Goal: Transaction & Acquisition: Download file/media

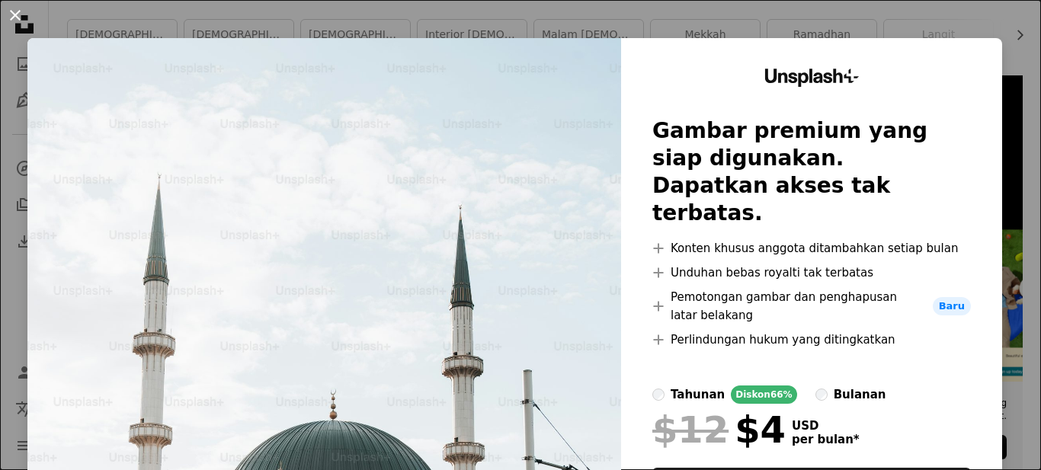
click at [20, 18] on button "An X shape" at bounding box center [15, 15] width 18 height 18
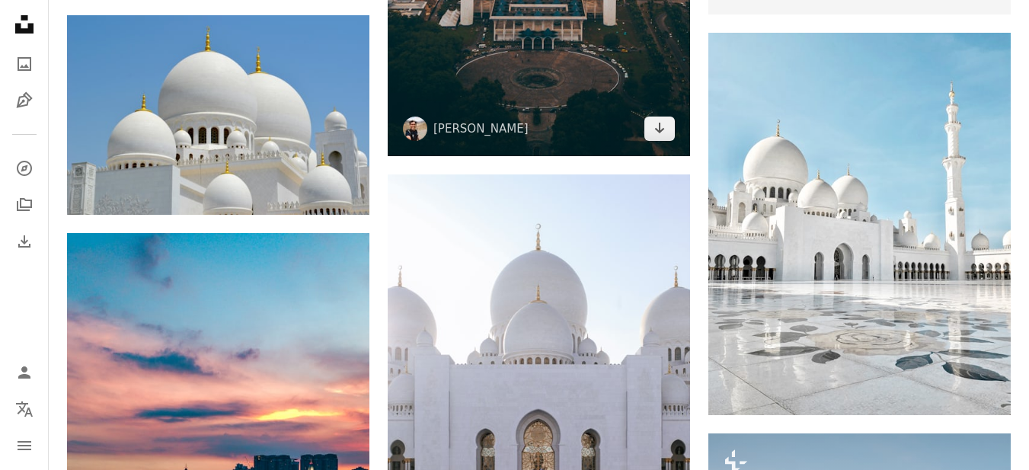
scroll to position [838, 0]
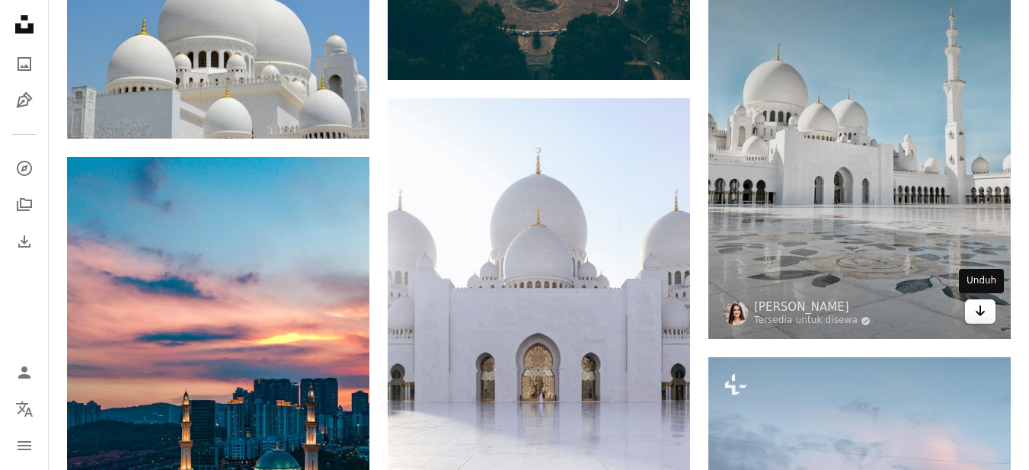
click at [984, 313] on icon "Arrow pointing down" at bounding box center [980, 311] width 12 height 18
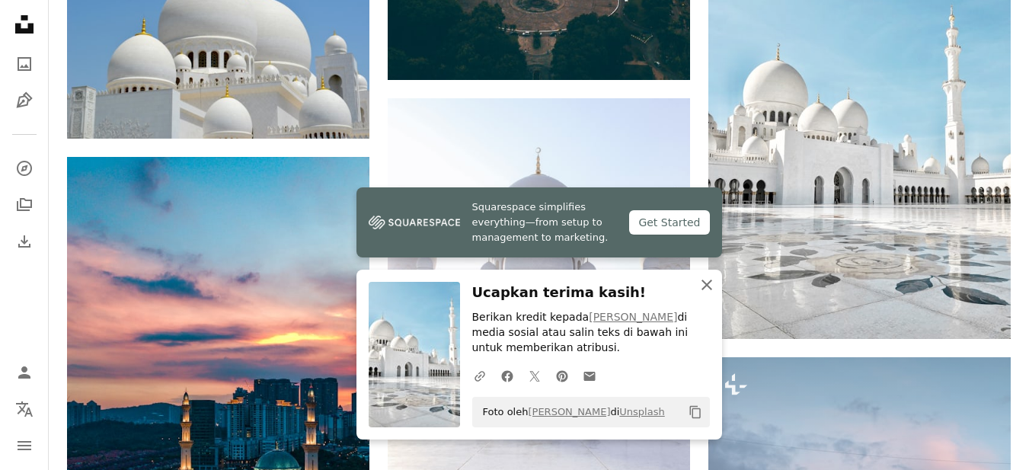
click at [702, 286] on icon "An X shape" at bounding box center [707, 285] width 18 height 18
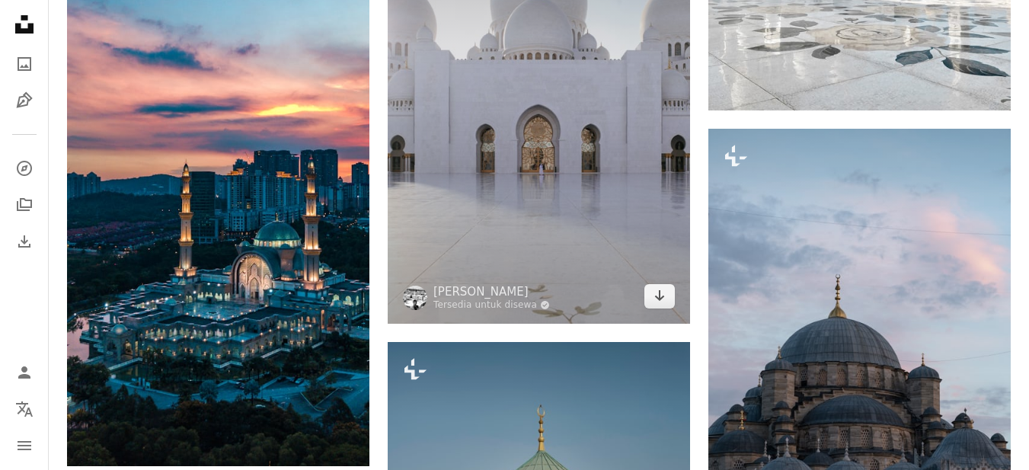
scroll to position [1219, 0]
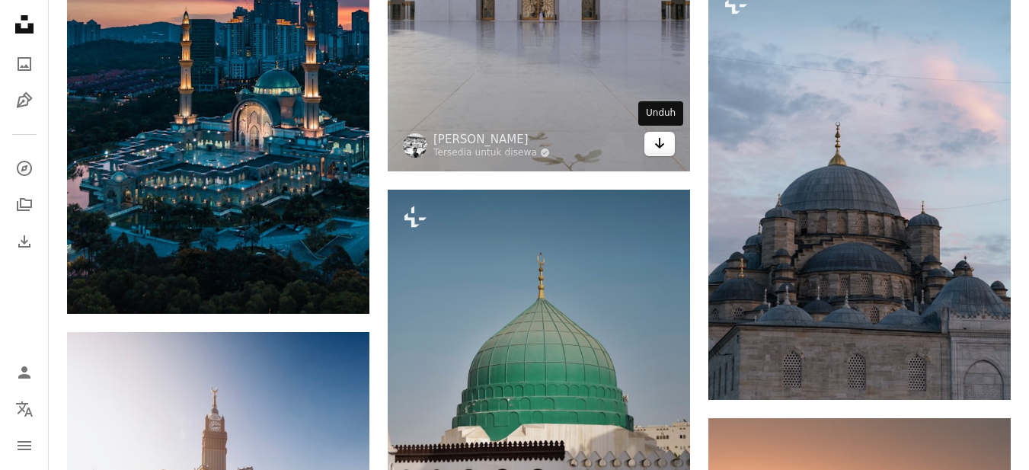
click at [664, 146] on icon "Arrow pointing down" at bounding box center [660, 143] width 12 height 18
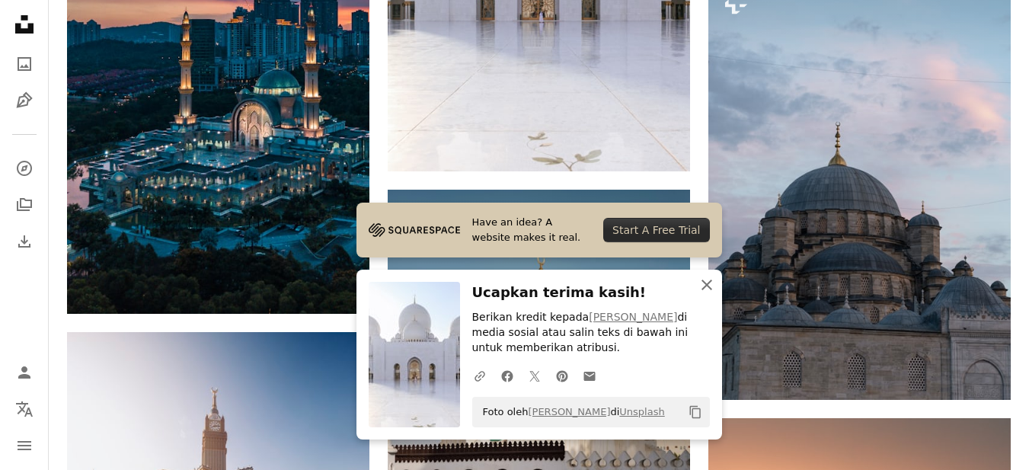
click at [704, 283] on icon "An X shape" at bounding box center [707, 285] width 18 height 18
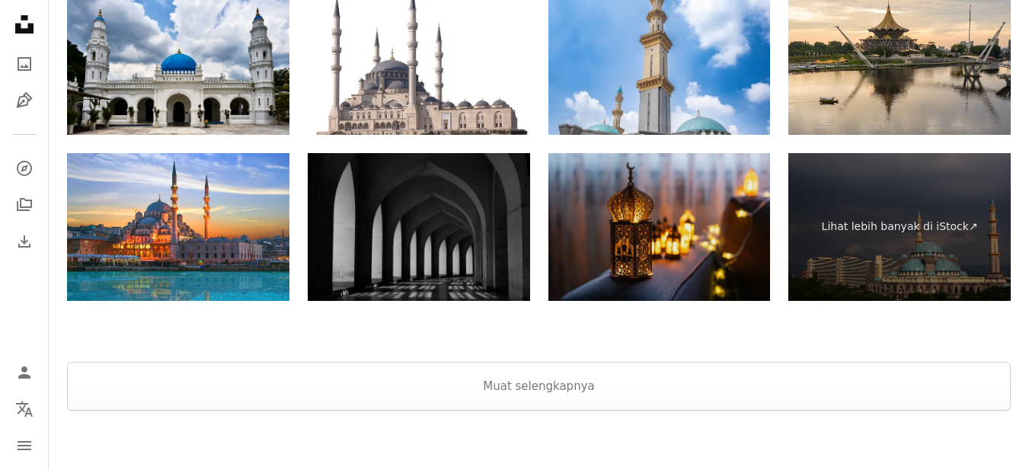
scroll to position [3352, 0]
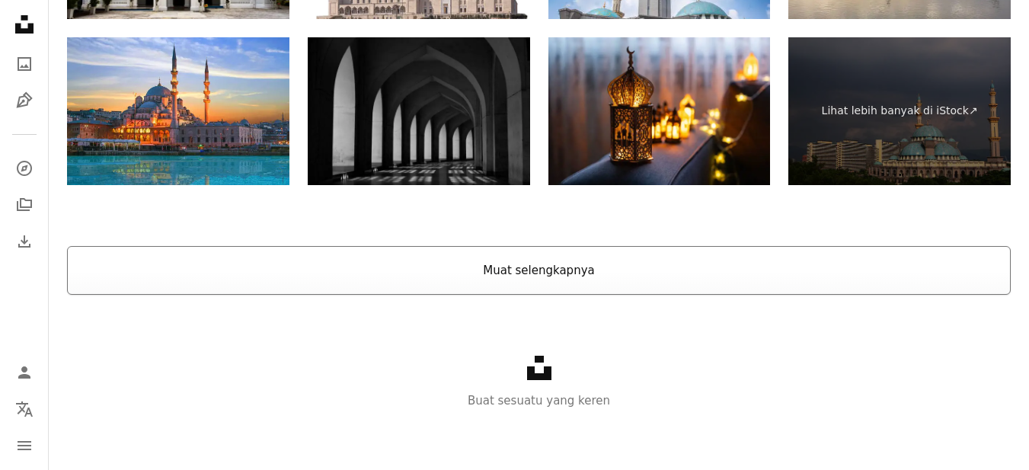
click at [607, 258] on button "Muat selengkapnya" at bounding box center [539, 270] width 944 height 49
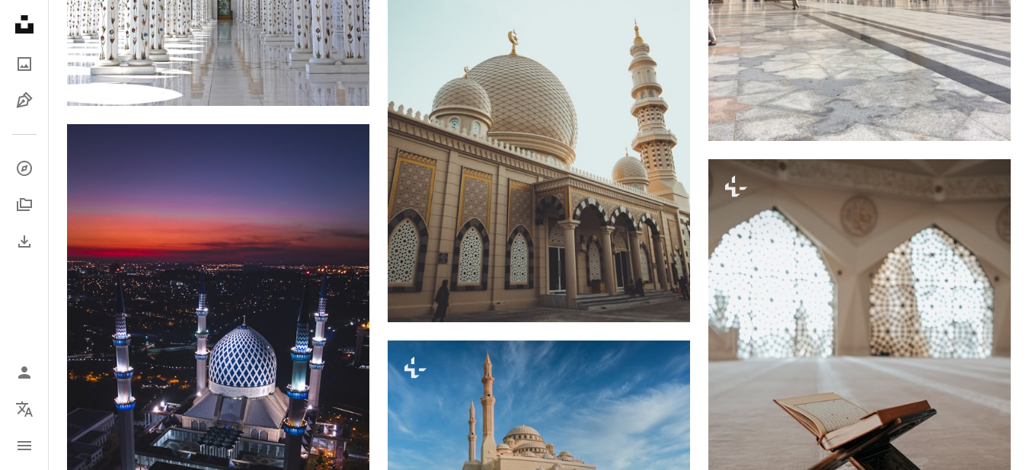
scroll to position [3316, 0]
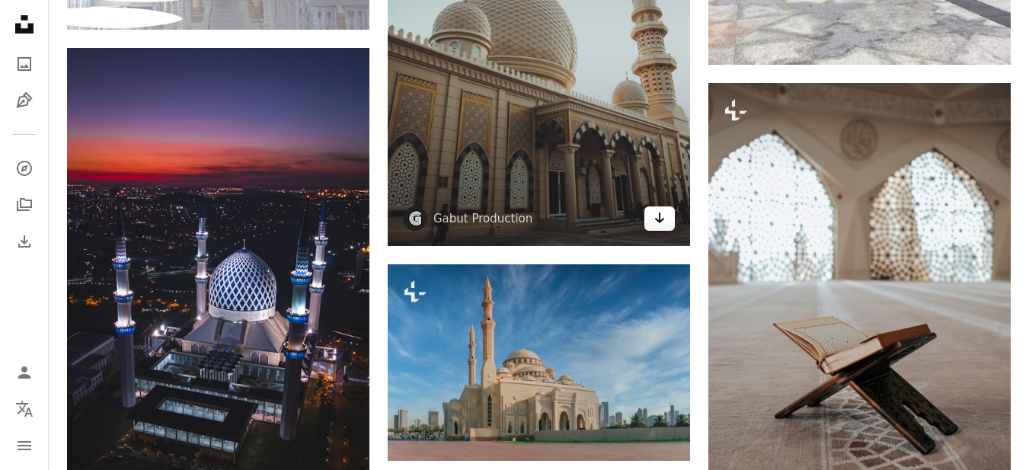
click at [667, 226] on link "Arrow pointing down" at bounding box center [660, 218] width 30 height 24
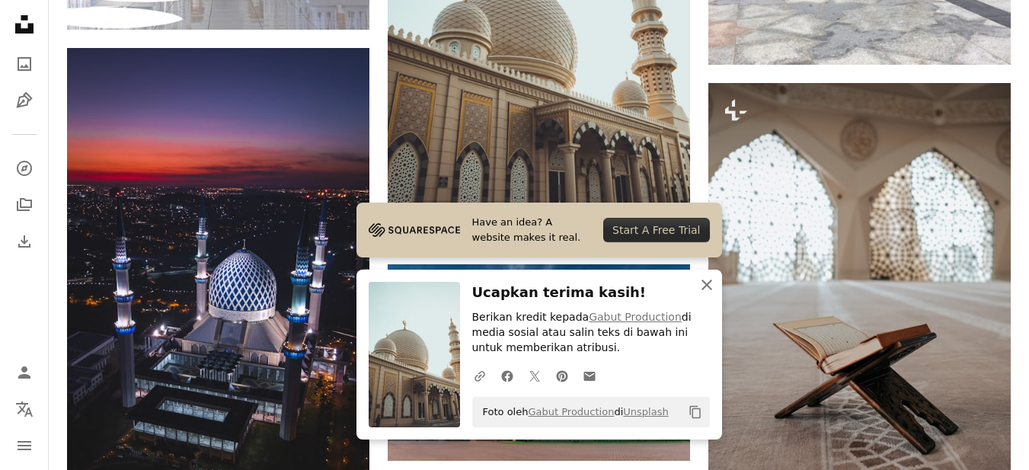
click at [707, 279] on icon "An X shape" at bounding box center [707, 285] width 18 height 18
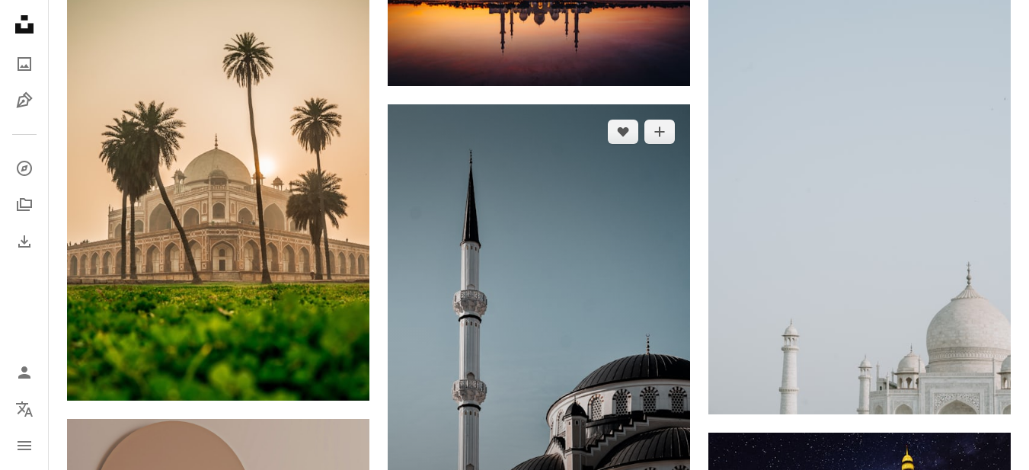
scroll to position [4534, 0]
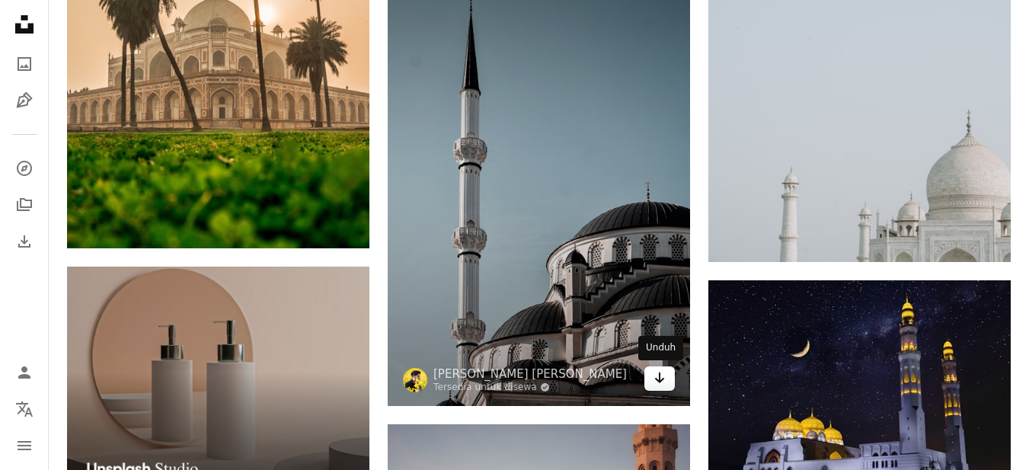
click at [660, 376] on icon "Unduh" at bounding box center [660, 378] width 10 height 11
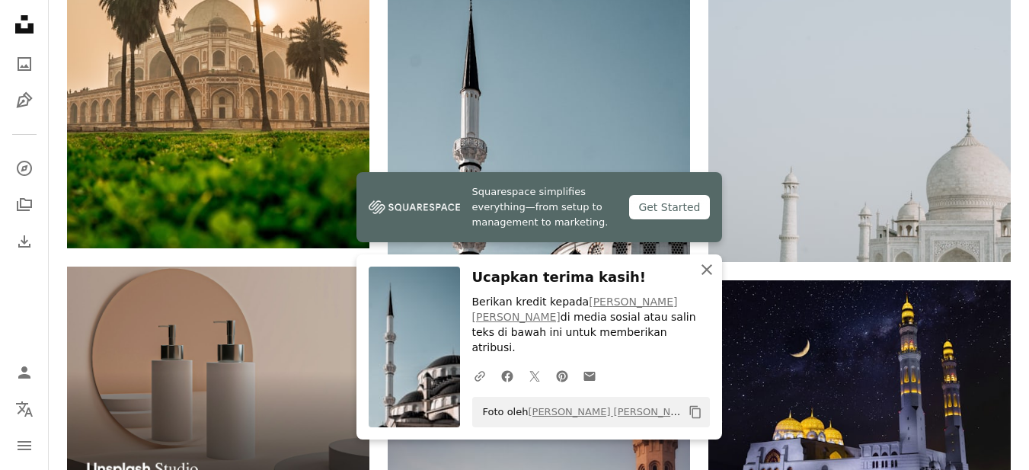
click at [704, 275] on icon "button" at bounding box center [707, 269] width 11 height 11
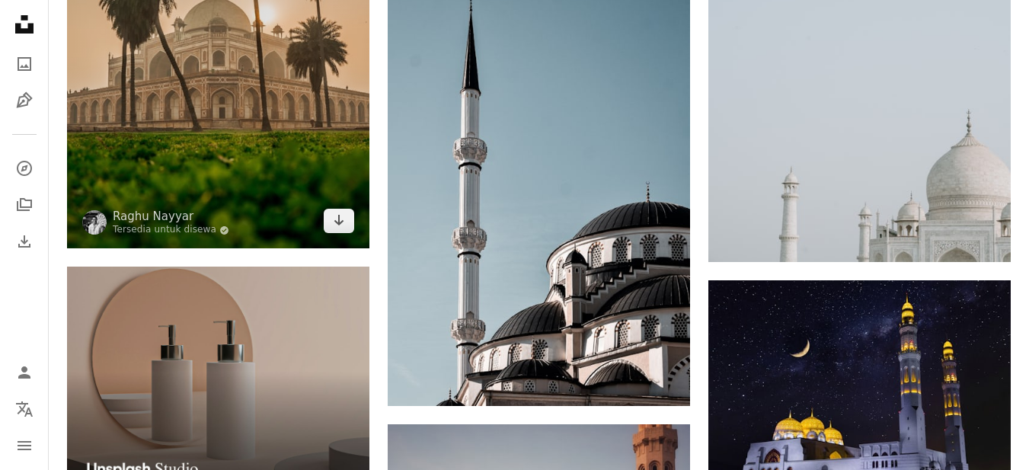
scroll to position [4382, 0]
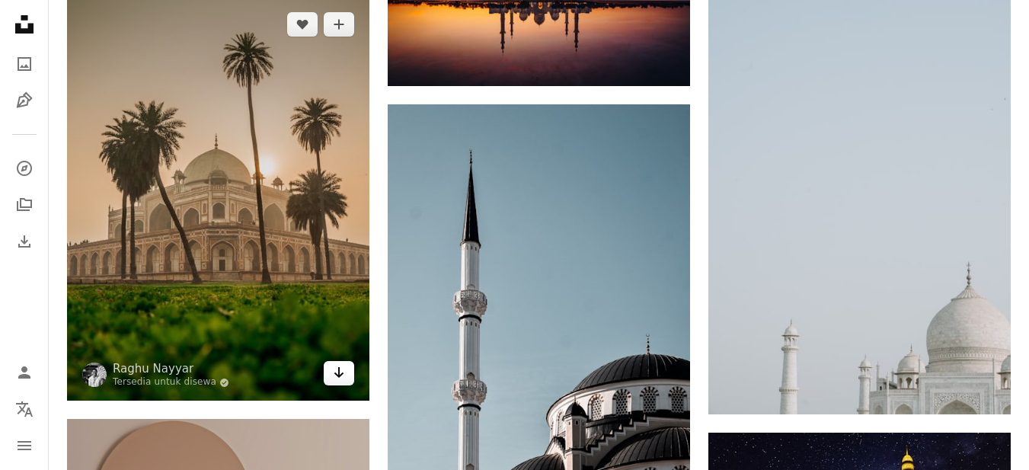
click at [347, 381] on link "Arrow pointing down" at bounding box center [339, 373] width 30 height 24
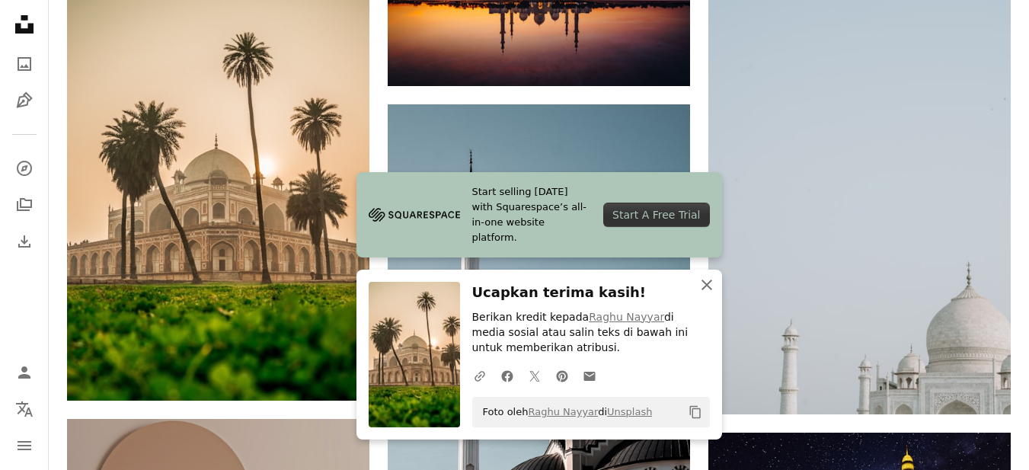
click at [709, 286] on icon "An X shape" at bounding box center [707, 285] width 18 height 18
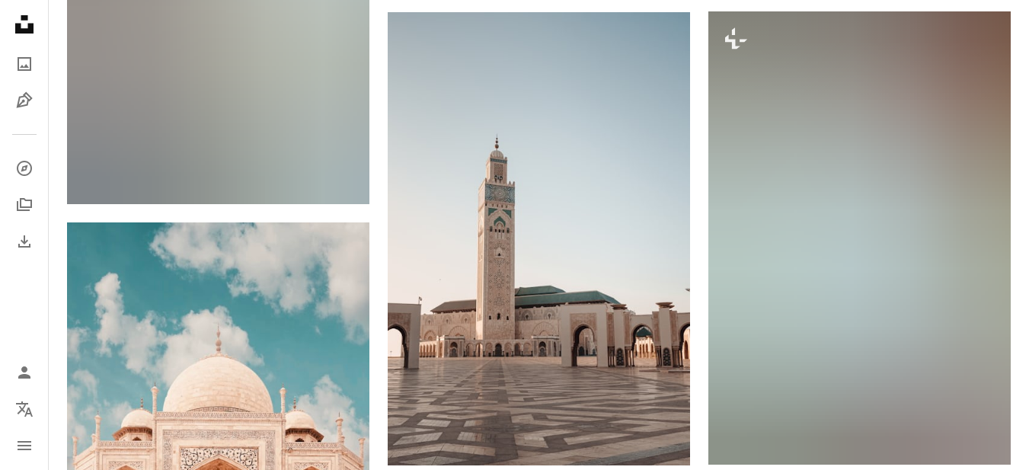
scroll to position [7201, 0]
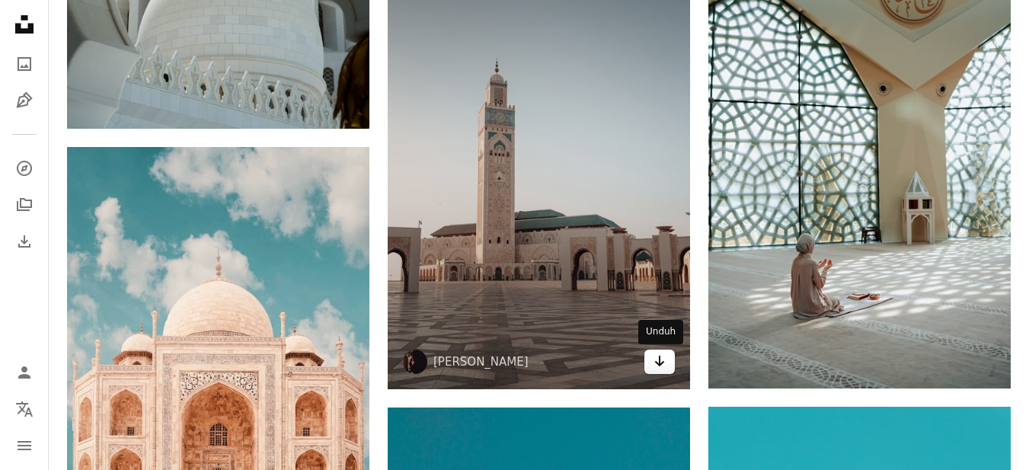
click at [663, 357] on icon "Arrow pointing down" at bounding box center [660, 361] width 12 height 18
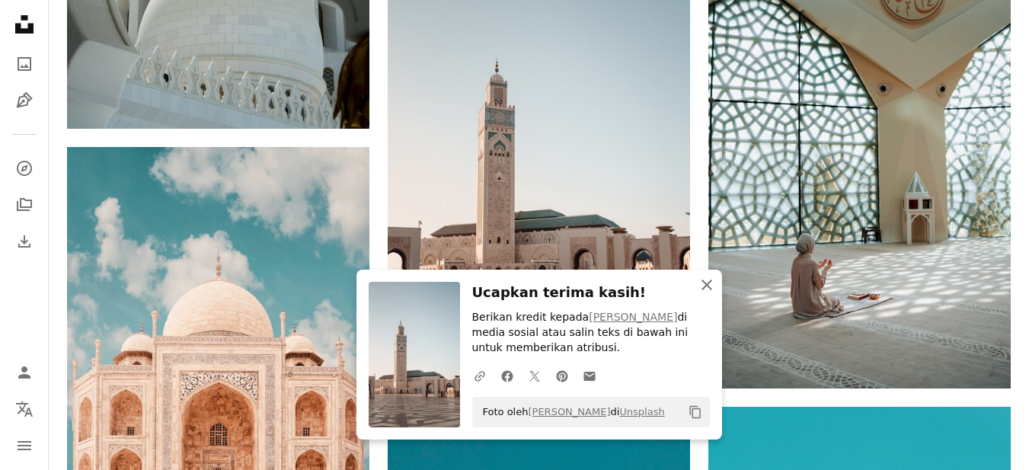
click at [712, 281] on icon "An X shape" at bounding box center [707, 285] width 18 height 18
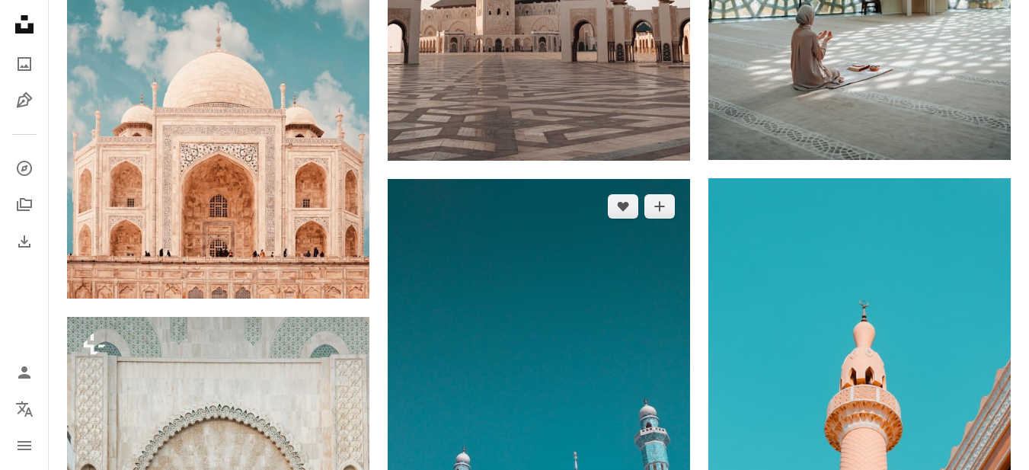
scroll to position [7353, 0]
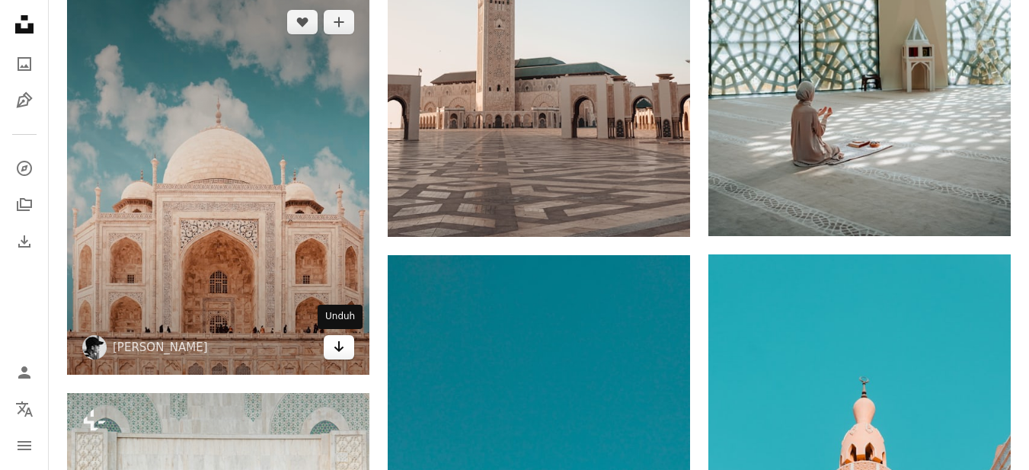
click at [344, 349] on icon "Arrow pointing down" at bounding box center [339, 346] width 12 height 18
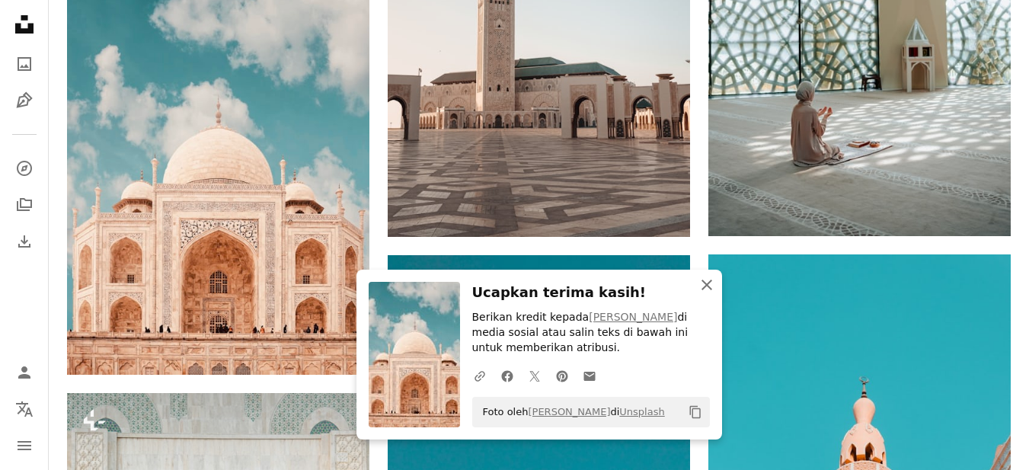
click at [705, 283] on icon "button" at bounding box center [707, 285] width 11 height 11
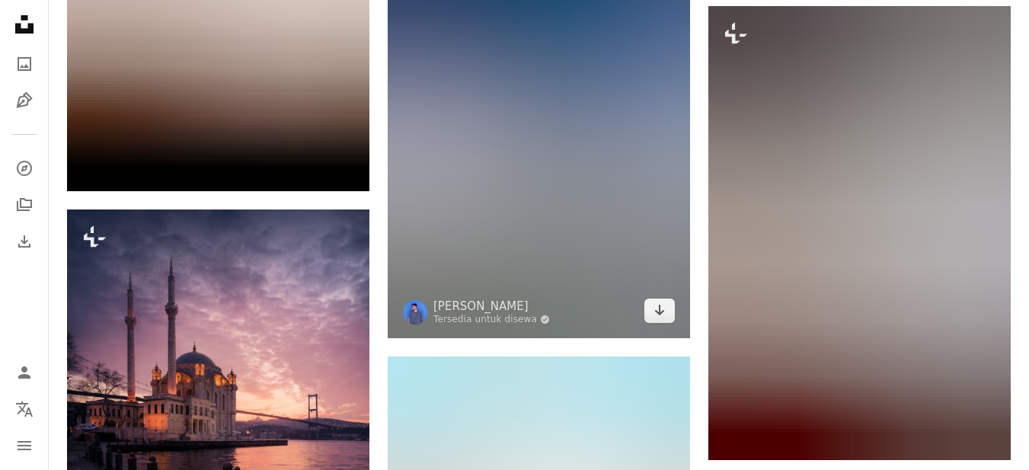
scroll to position [9410, 0]
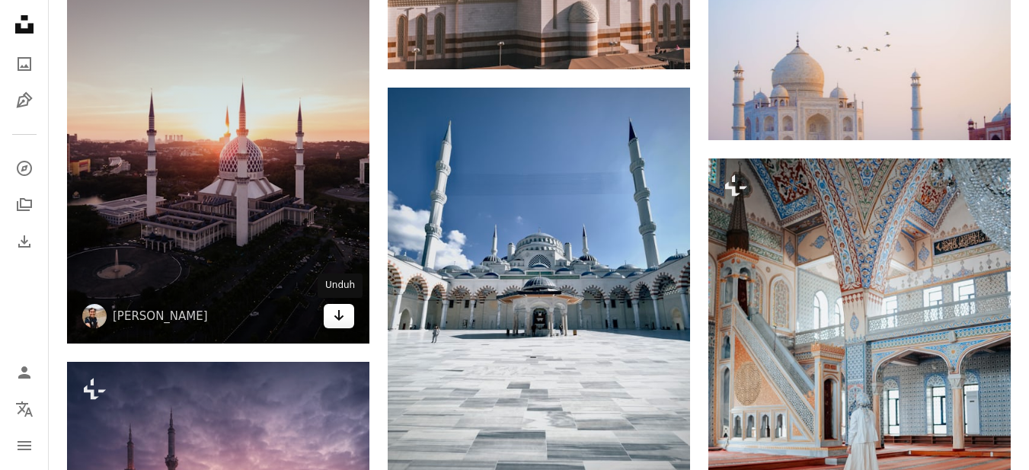
click at [341, 320] on icon "Arrow pointing down" at bounding box center [339, 315] width 12 height 18
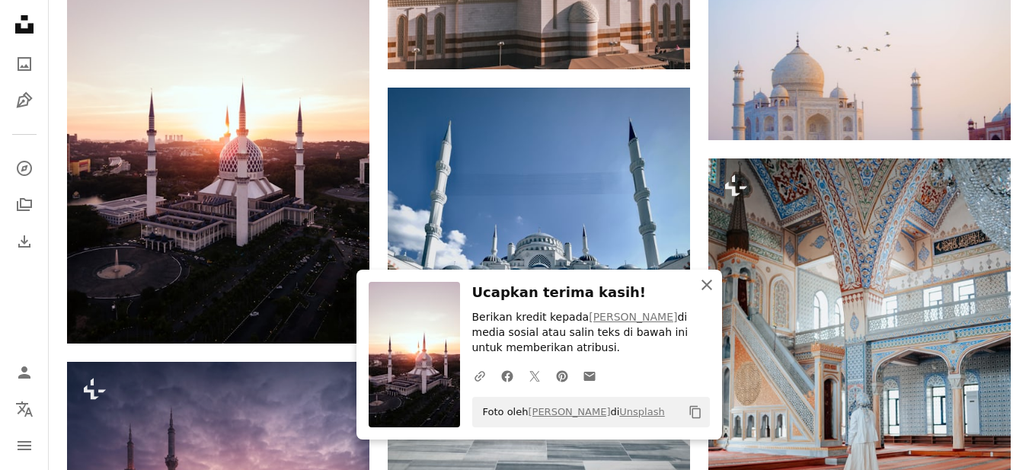
click at [715, 286] on icon "An X shape" at bounding box center [707, 285] width 18 height 18
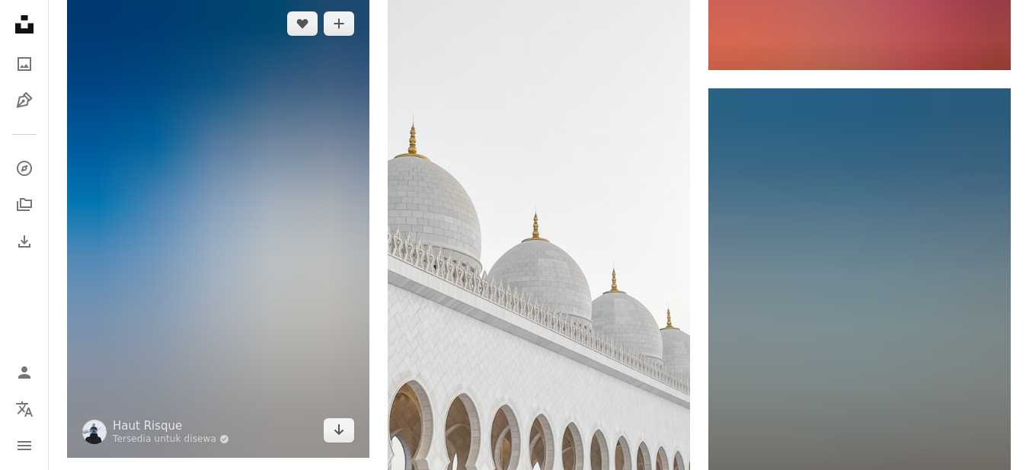
scroll to position [10248, 0]
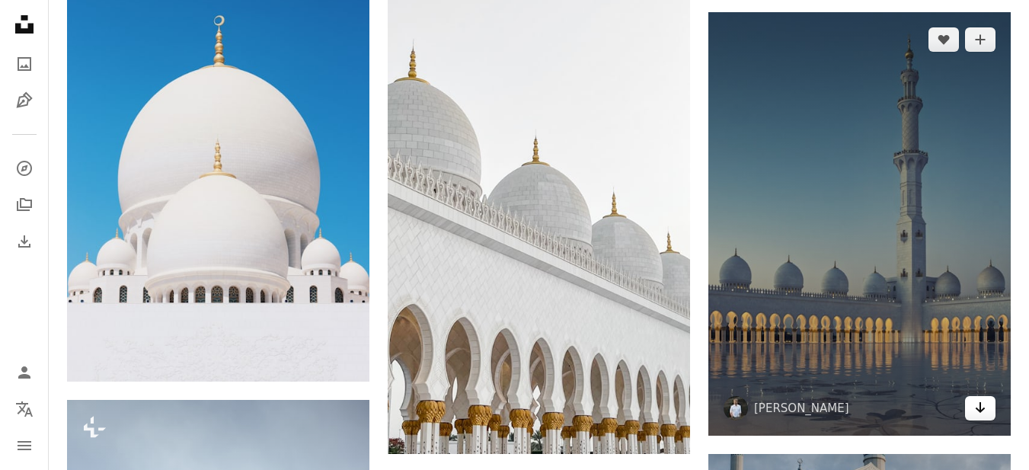
click at [980, 413] on icon "Arrow pointing down" at bounding box center [980, 407] width 12 height 18
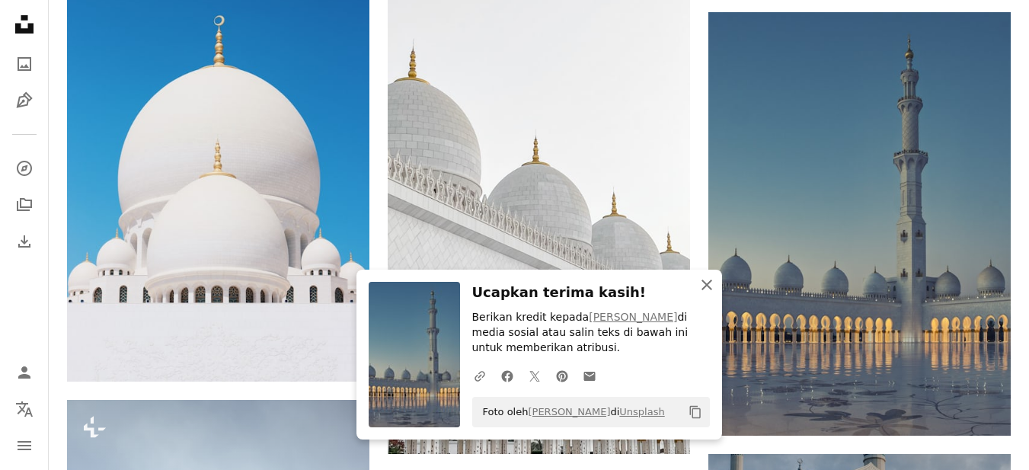
click at [711, 285] on icon "An X shape" at bounding box center [707, 285] width 18 height 18
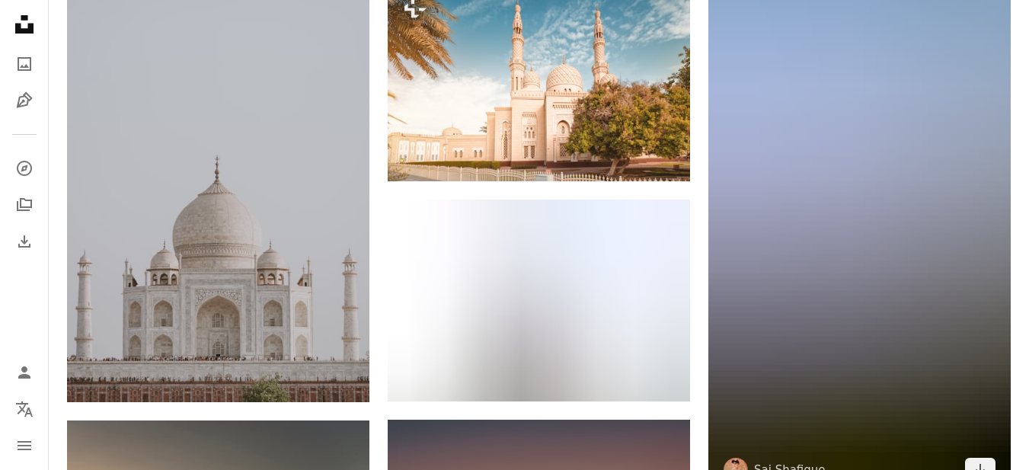
scroll to position [11315, 0]
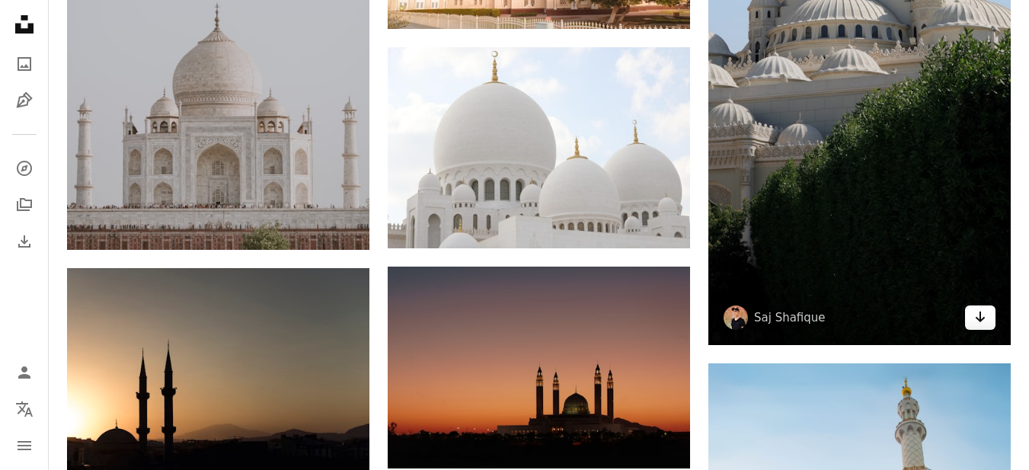
click at [983, 318] on icon "Unduh" at bounding box center [981, 317] width 10 height 11
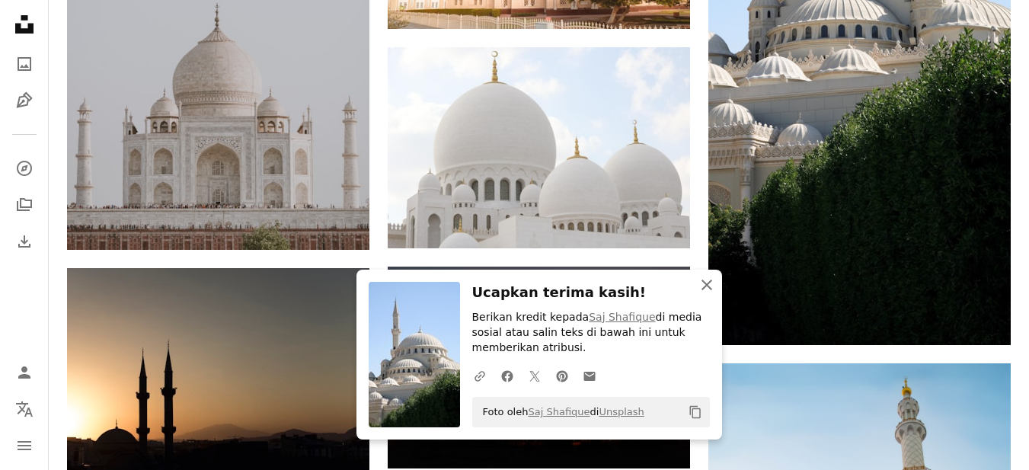
click at [712, 280] on icon "An X shape" at bounding box center [707, 285] width 18 height 18
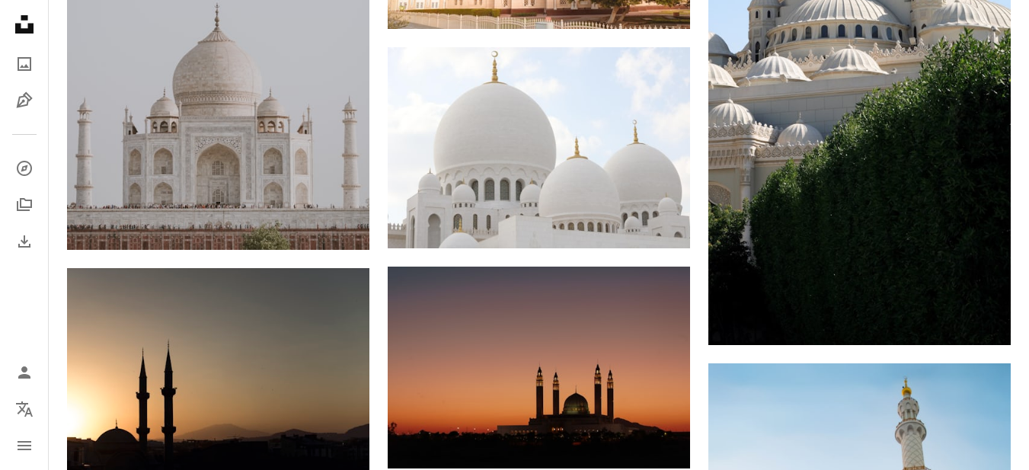
scroll to position [11543, 0]
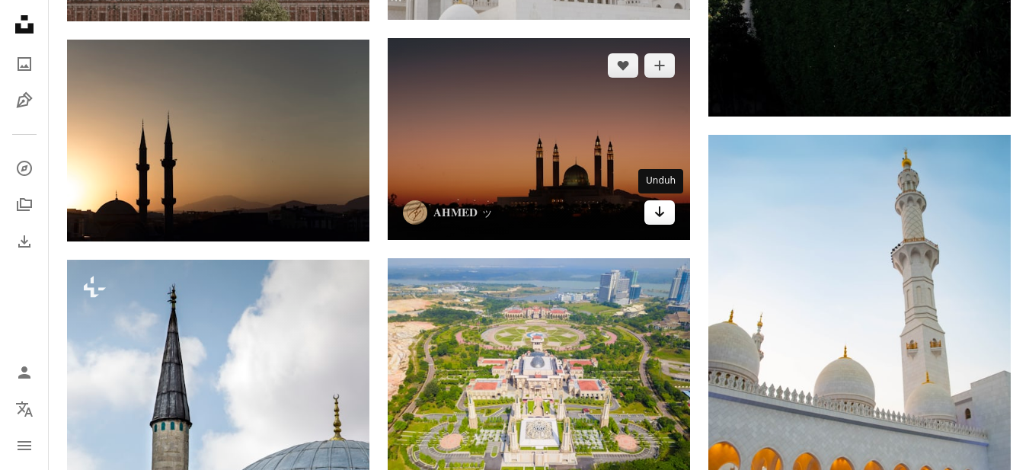
click at [664, 211] on icon "Arrow pointing down" at bounding box center [660, 212] width 12 height 18
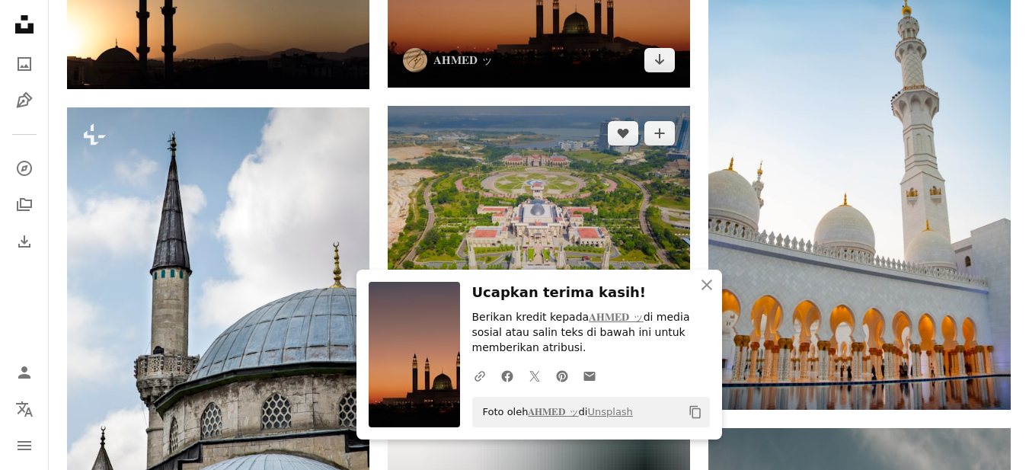
scroll to position [11772, 0]
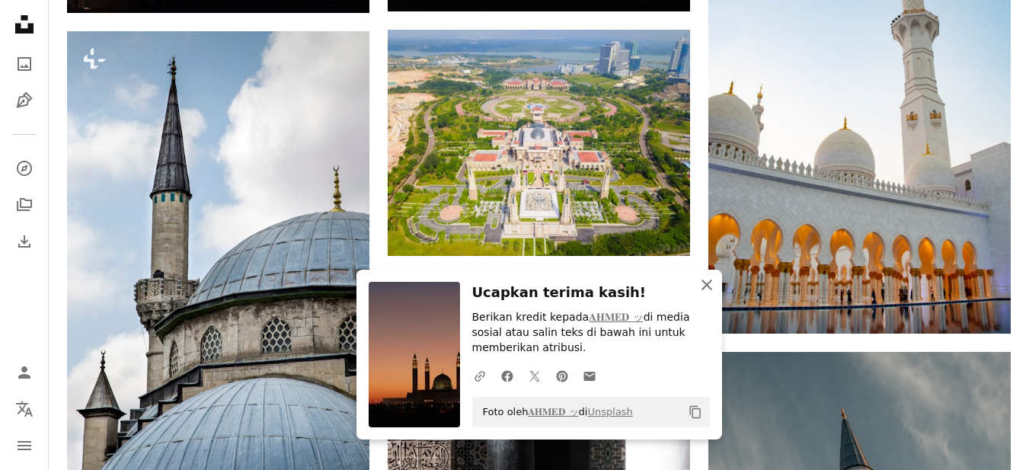
click at [704, 283] on icon "An X shape" at bounding box center [707, 285] width 18 height 18
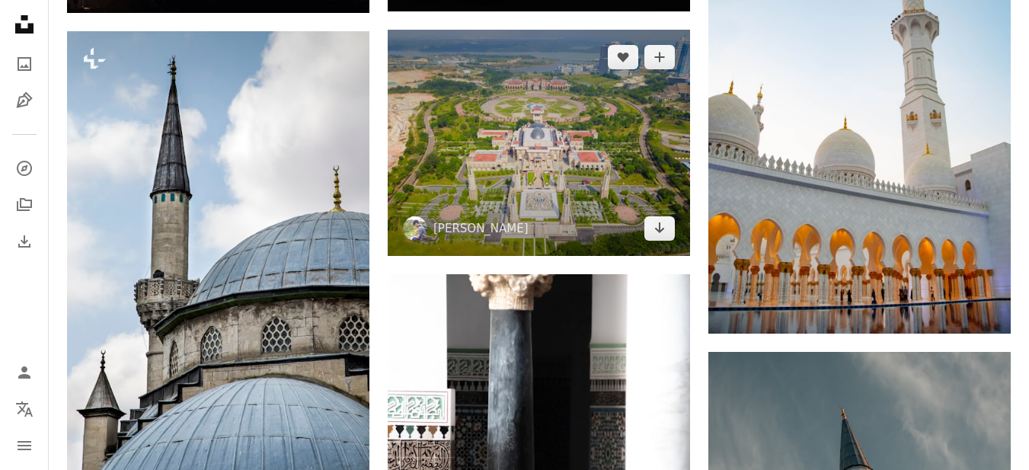
scroll to position [11543, 0]
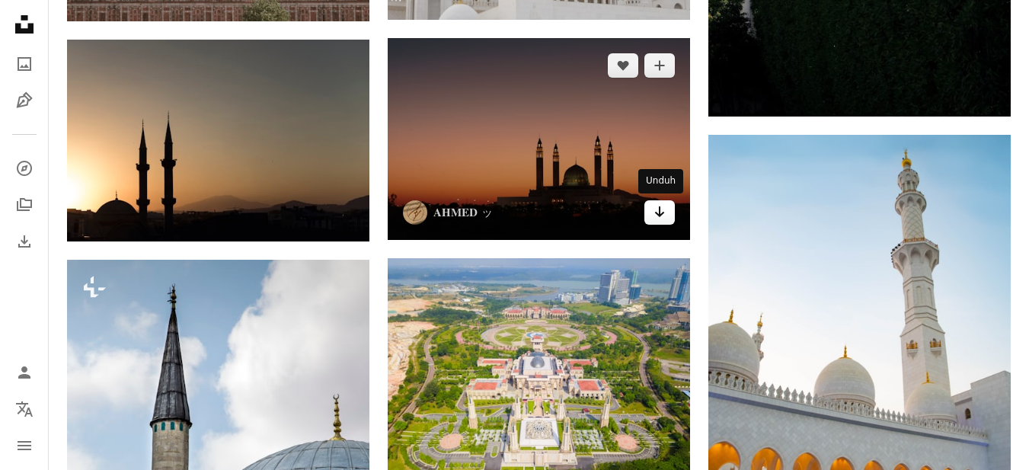
click at [660, 213] on icon "Unduh" at bounding box center [660, 211] width 10 height 11
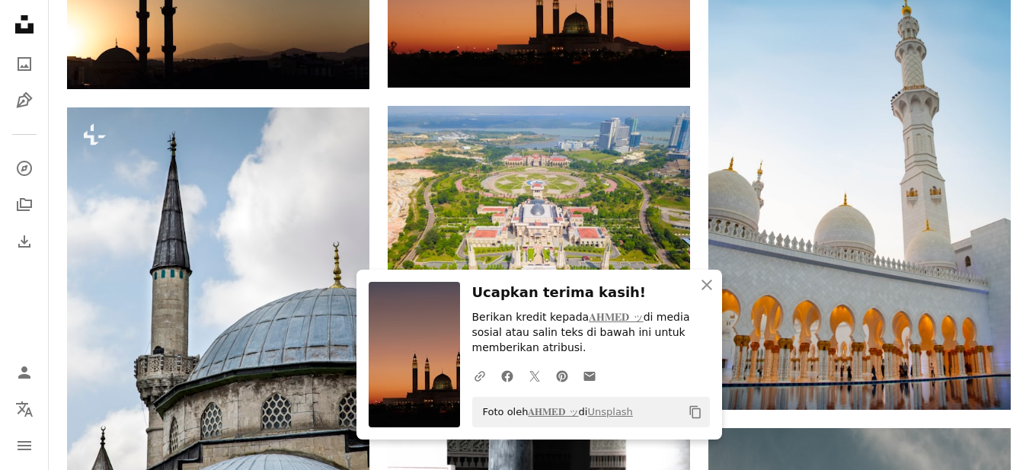
scroll to position [11772, 0]
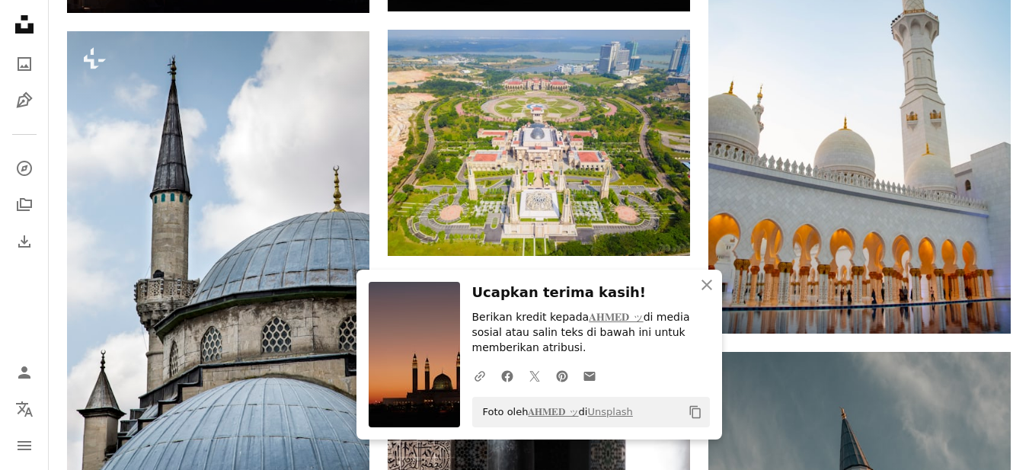
click at [714, 286] on icon "An X shape" at bounding box center [707, 285] width 18 height 18
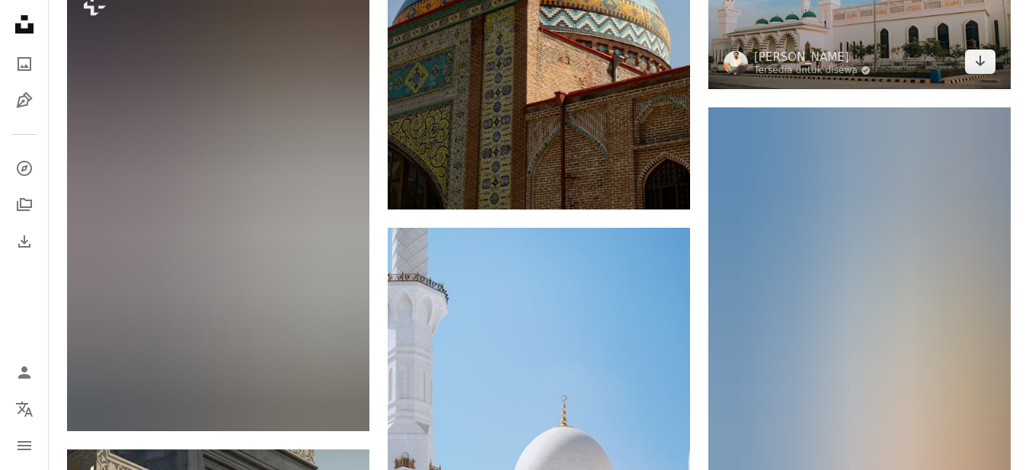
scroll to position [12991, 0]
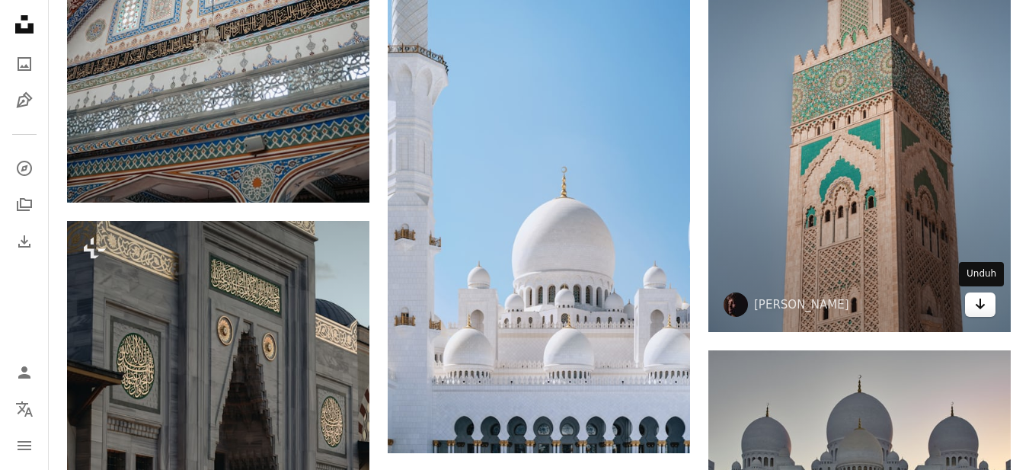
click at [977, 306] on icon "Arrow pointing down" at bounding box center [980, 304] width 12 height 18
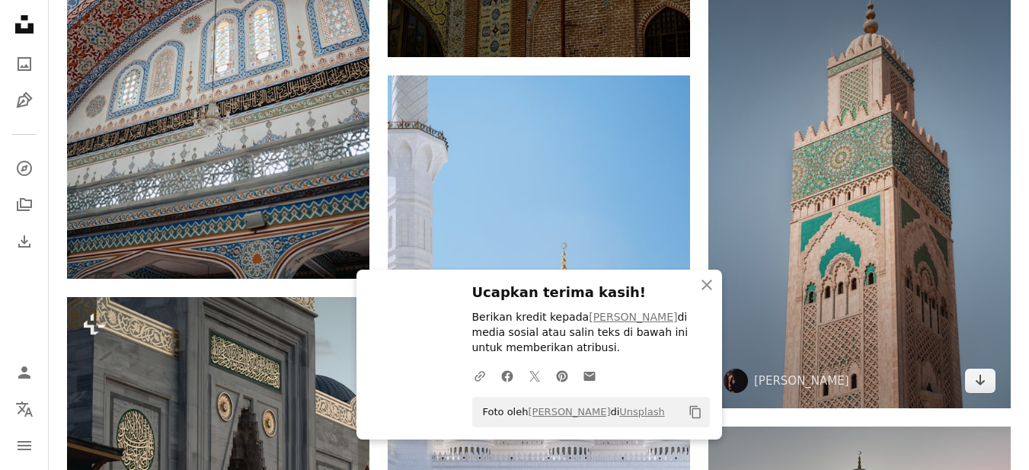
scroll to position [12838, 0]
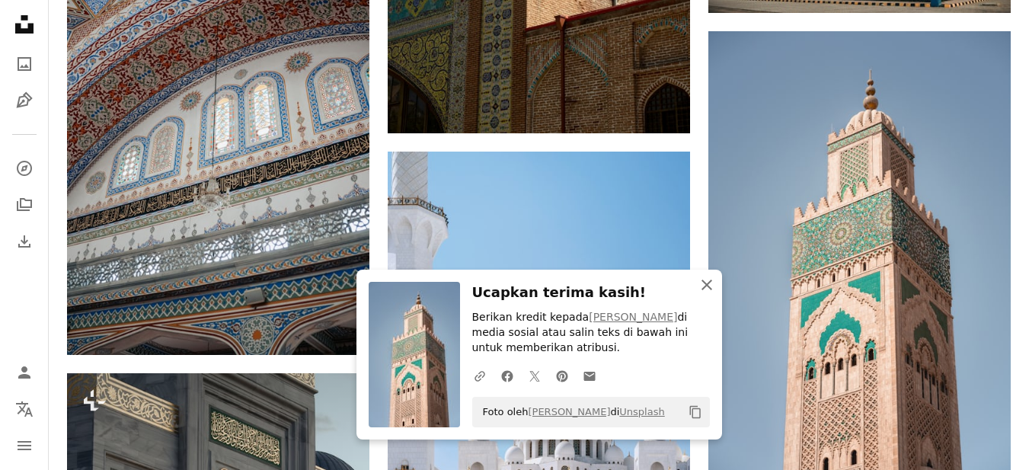
click at [709, 283] on icon "An X shape" at bounding box center [707, 285] width 18 height 18
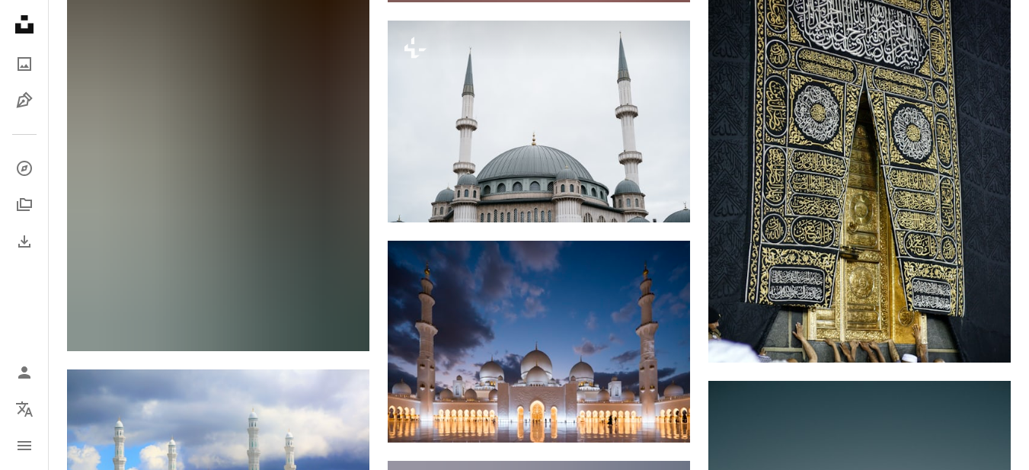
scroll to position [15429, 0]
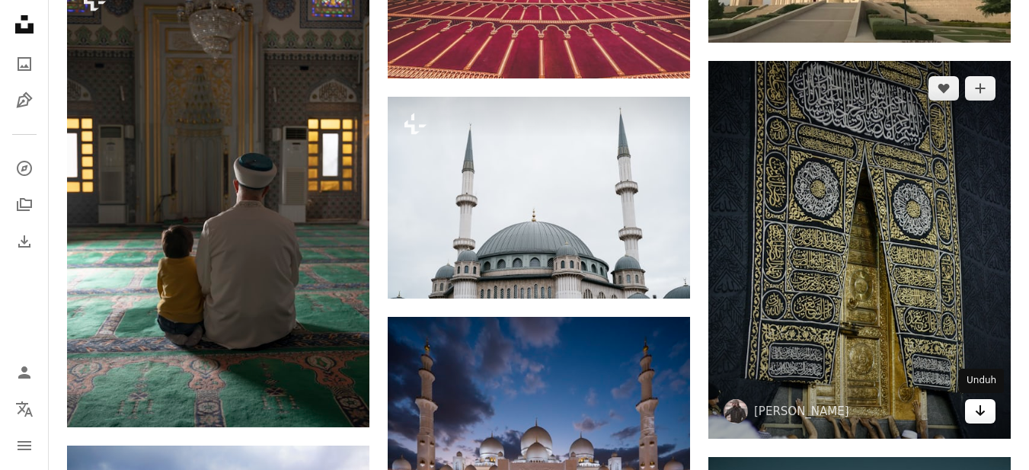
click at [984, 416] on icon "Arrow pointing down" at bounding box center [980, 410] width 12 height 18
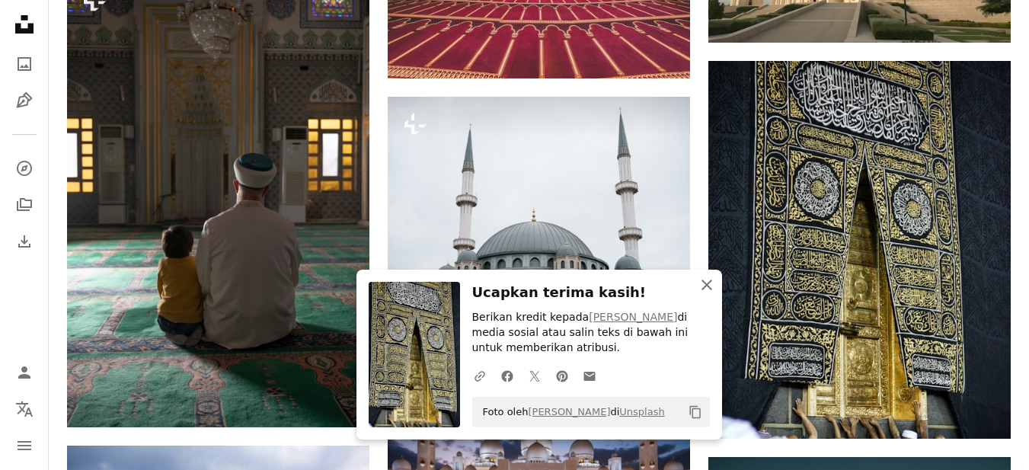
click at [700, 283] on icon "An X shape" at bounding box center [707, 285] width 18 height 18
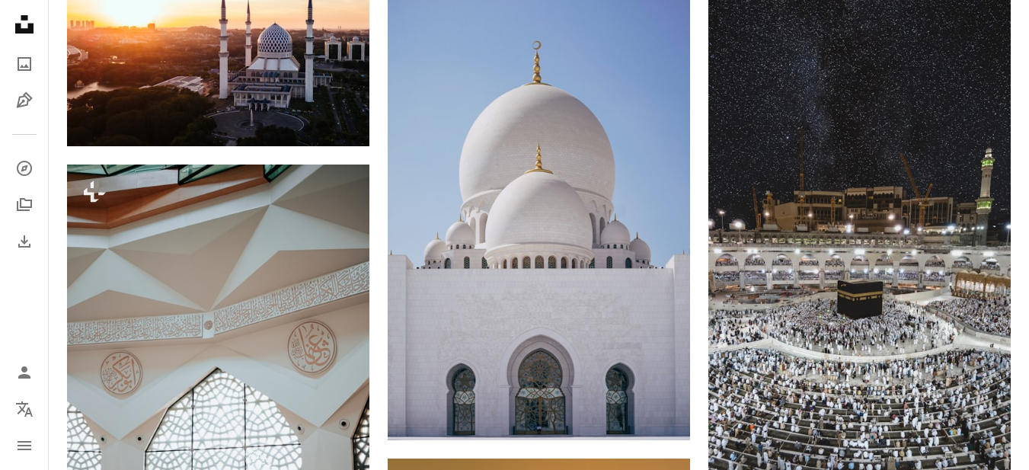
scroll to position [22742, 0]
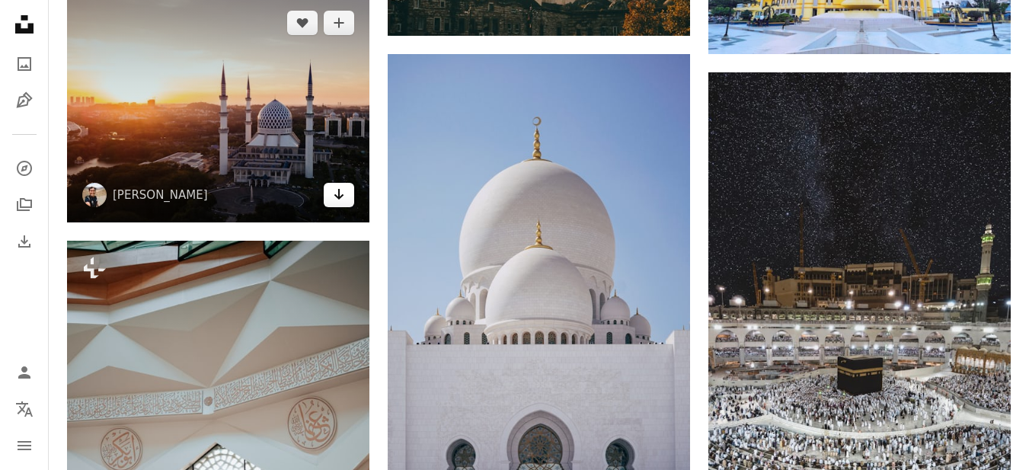
click at [343, 200] on icon "Arrow pointing down" at bounding box center [339, 194] width 12 height 18
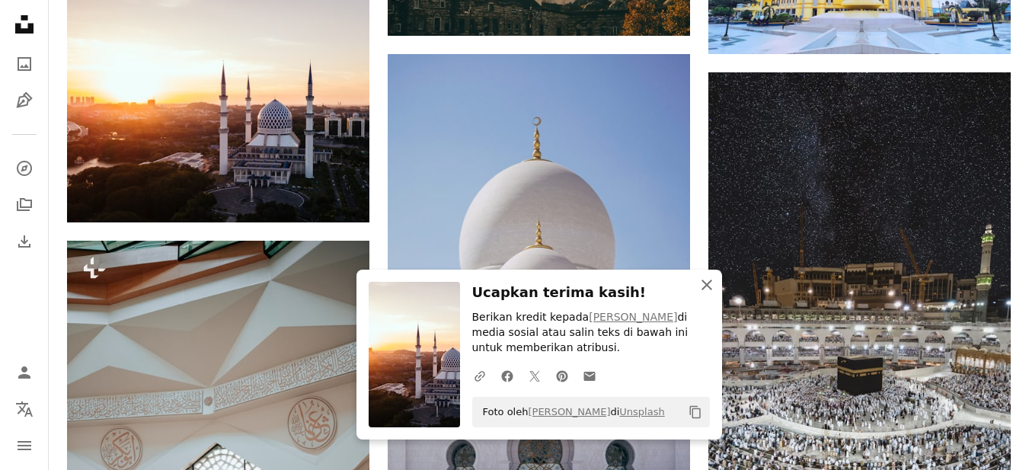
click at [705, 285] on icon "button" at bounding box center [707, 285] width 11 height 11
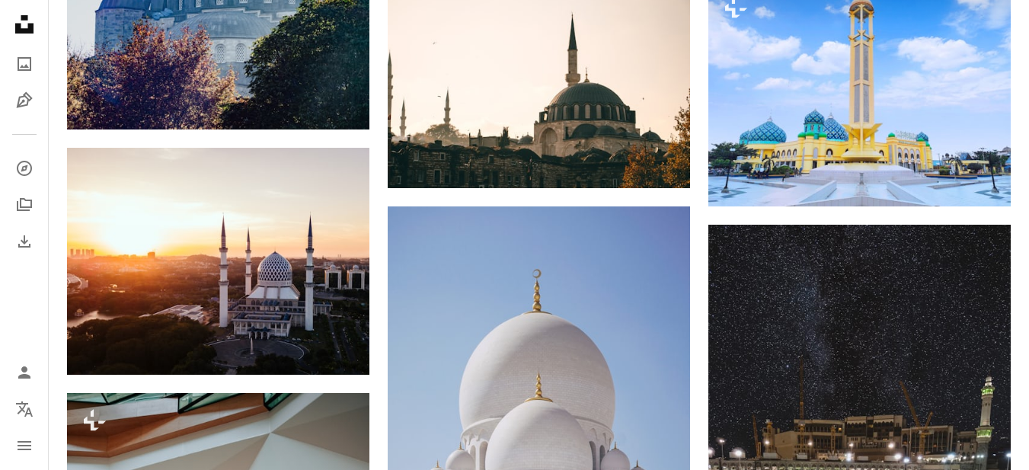
scroll to position [0, 0]
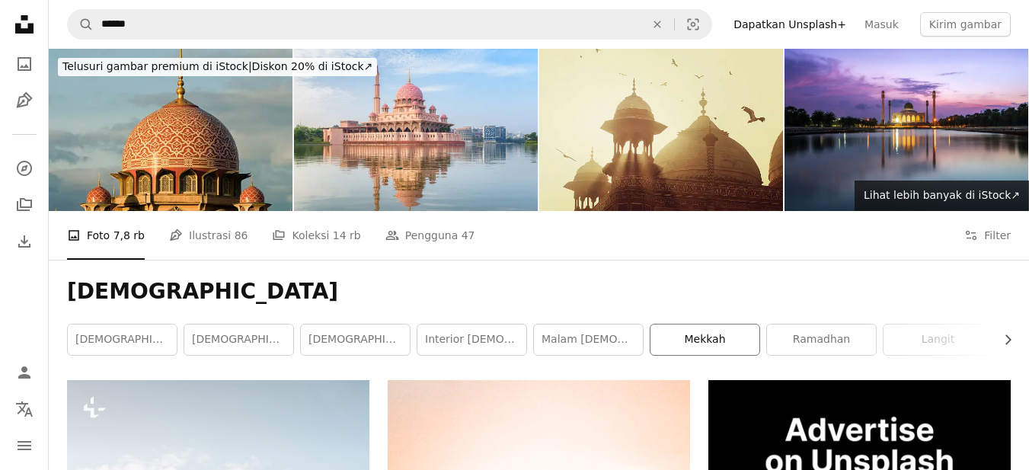
click at [715, 343] on link "Mekkah" at bounding box center [705, 340] width 109 height 30
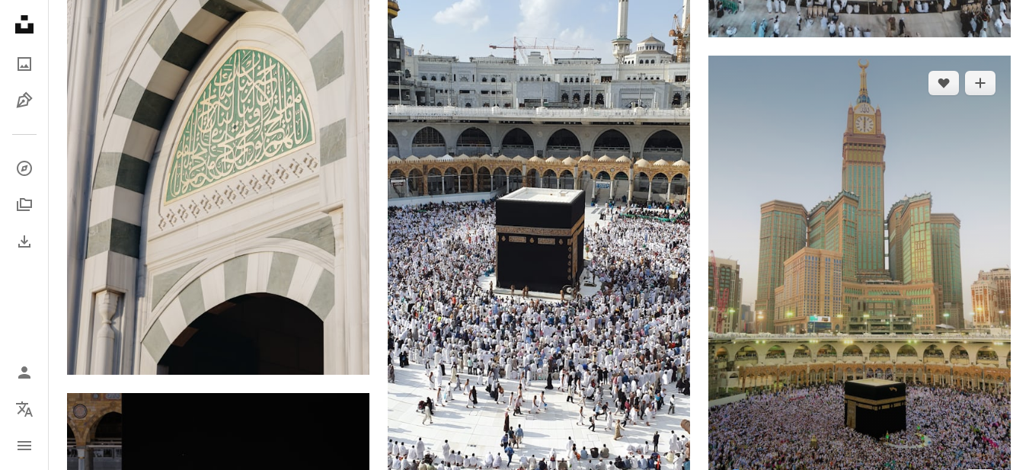
scroll to position [1371, 0]
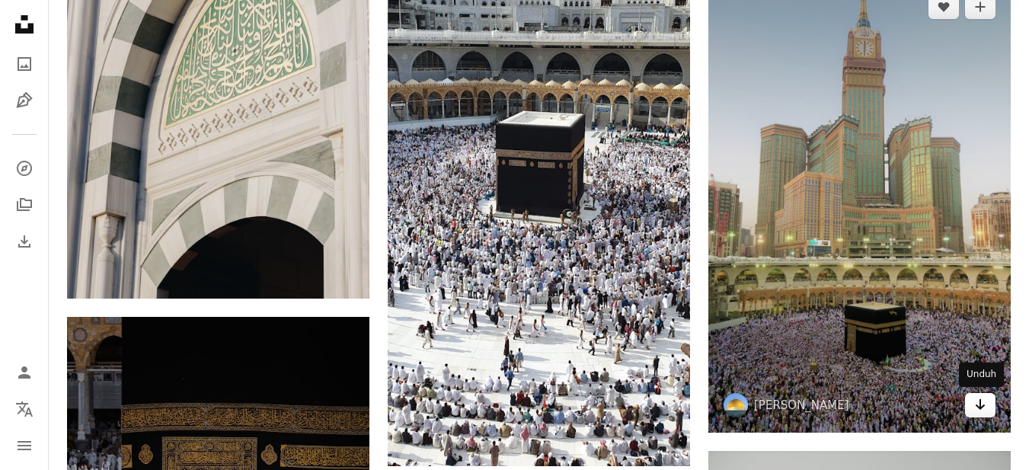
click at [975, 400] on icon "Arrow pointing down" at bounding box center [980, 404] width 12 height 18
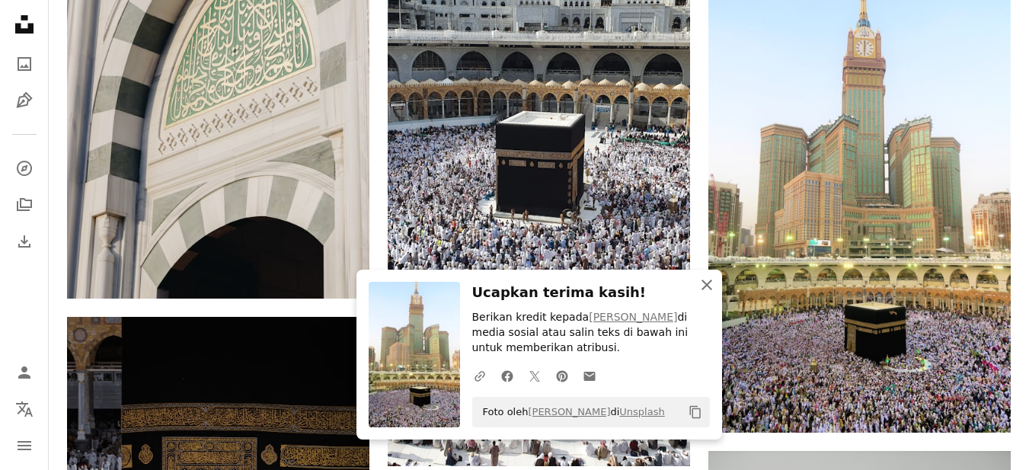
click at [704, 283] on icon "button" at bounding box center [707, 285] width 11 height 11
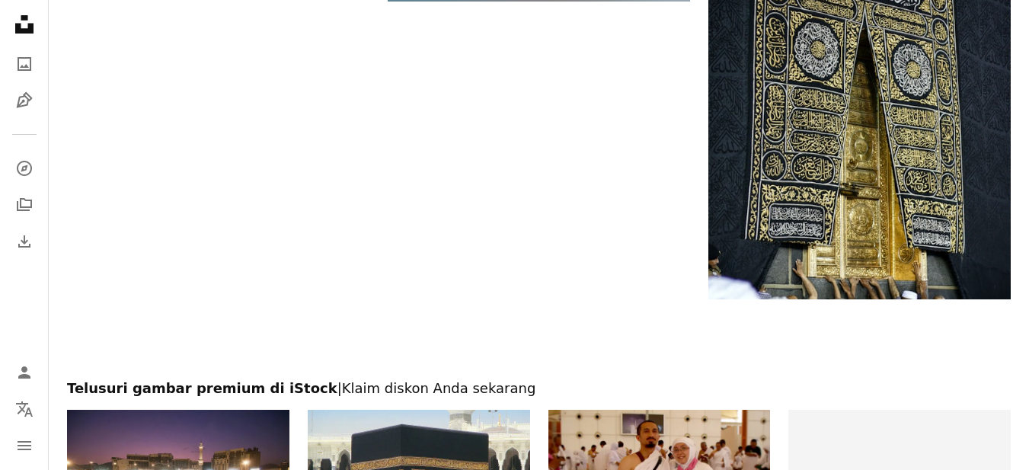
scroll to position [3276, 0]
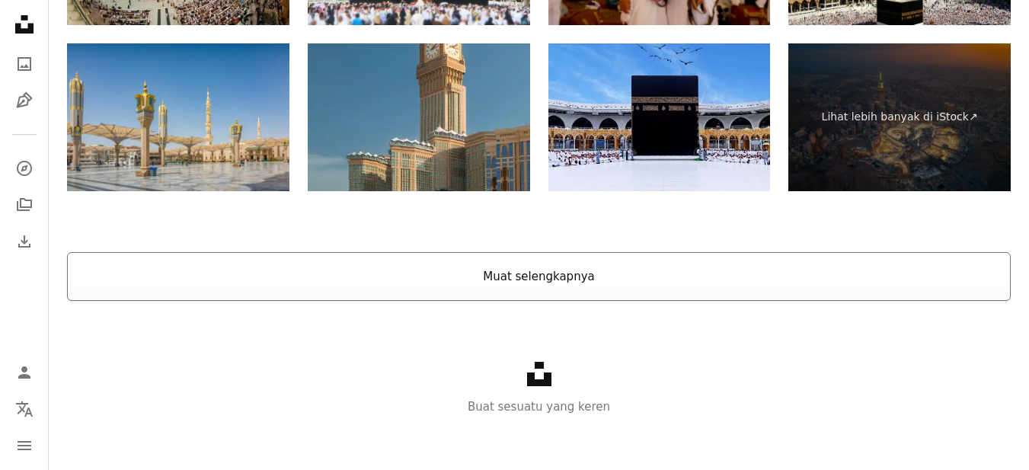
click at [575, 286] on button "Muat selengkapnya" at bounding box center [539, 276] width 944 height 49
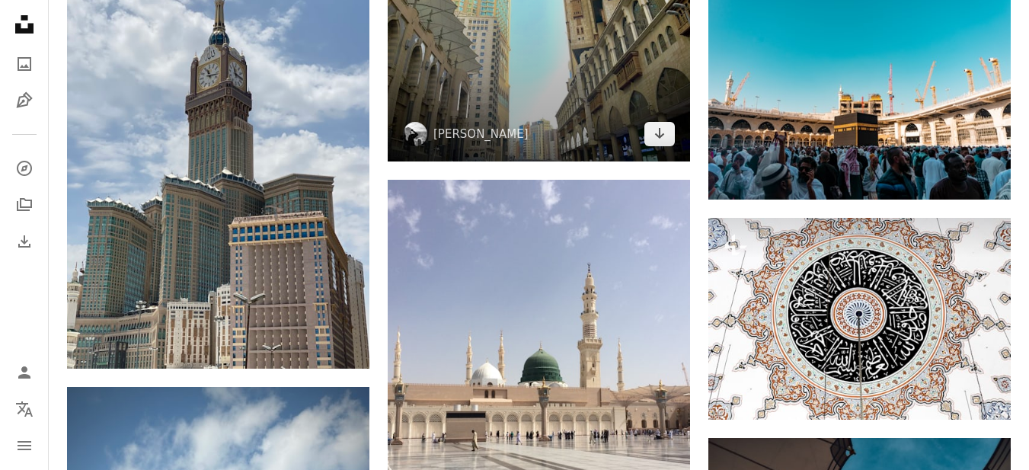
scroll to position [4495, 0]
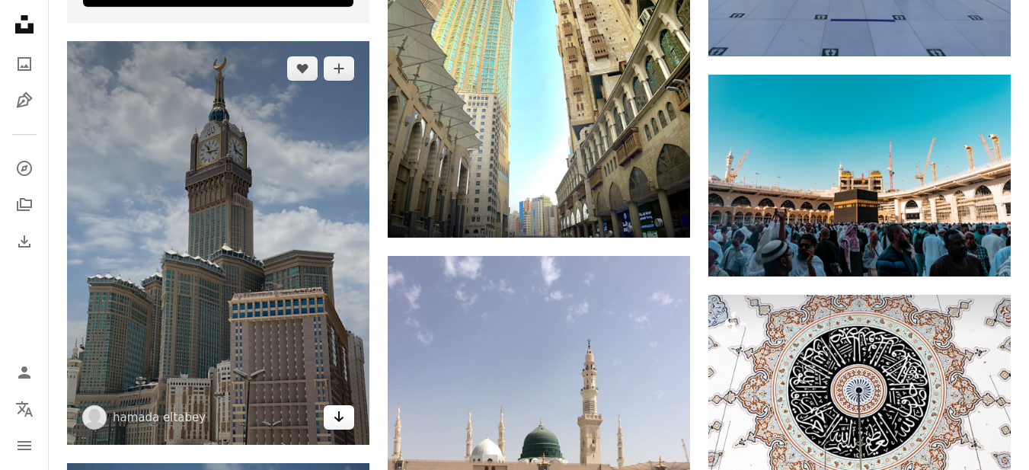
click at [342, 413] on icon "Arrow pointing down" at bounding box center [339, 417] width 12 height 18
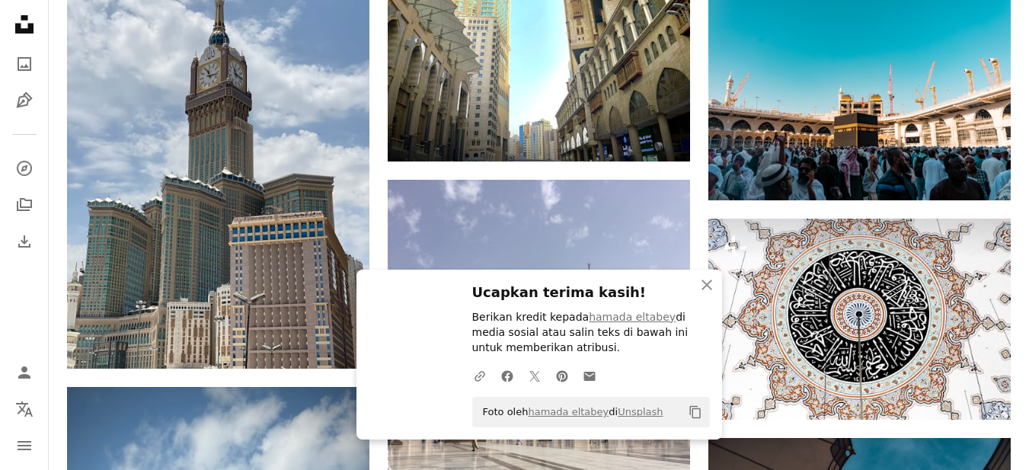
scroll to position [4647, 0]
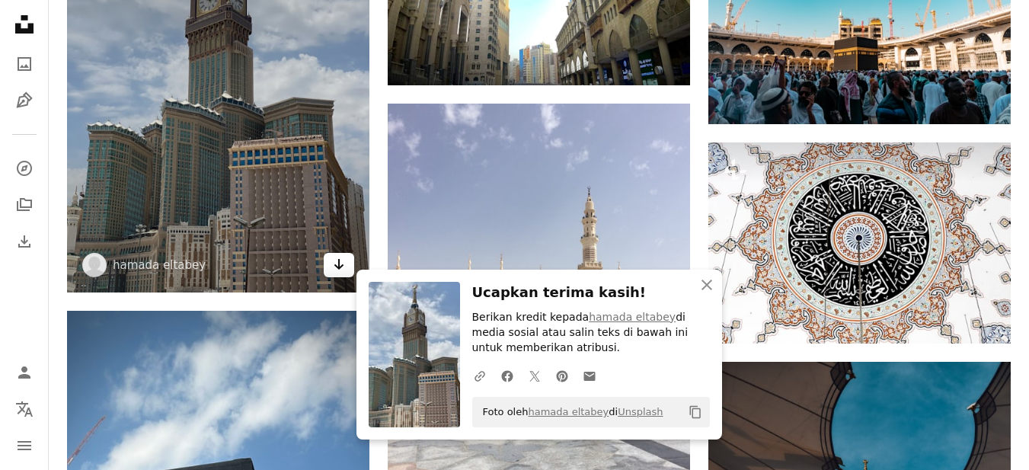
click at [344, 262] on icon "Arrow pointing down" at bounding box center [339, 264] width 12 height 18
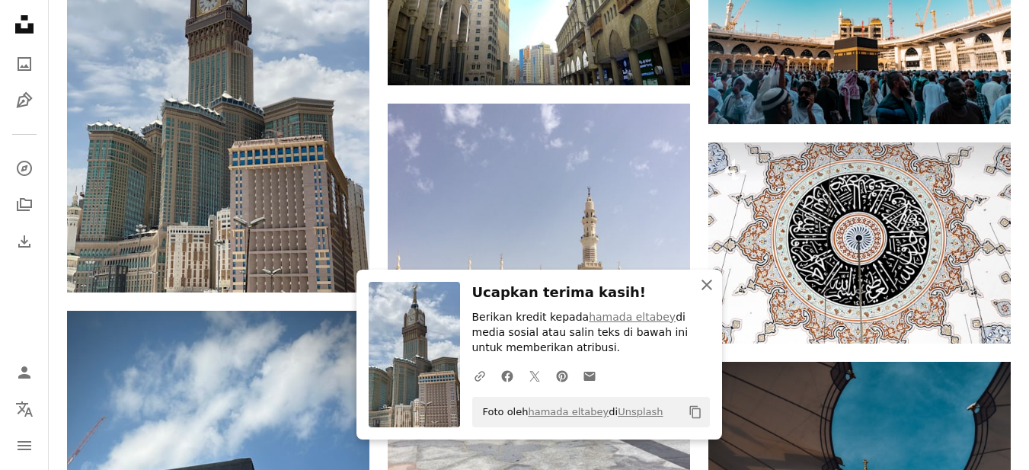
click at [715, 283] on icon "An X shape" at bounding box center [707, 285] width 18 height 18
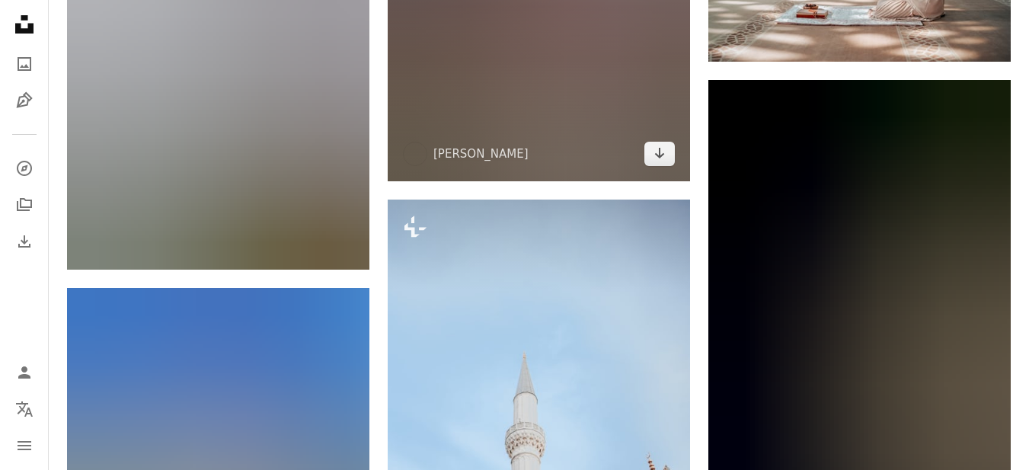
scroll to position [26969, 0]
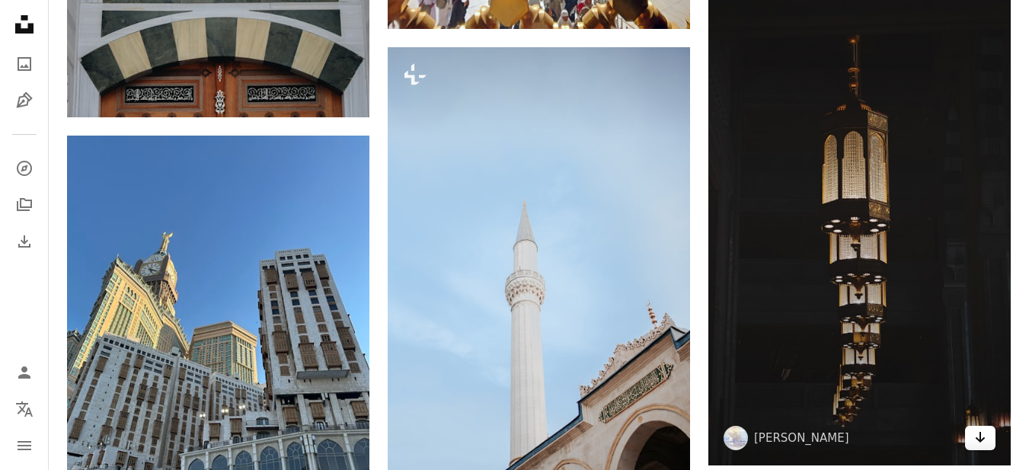
click at [986, 438] on icon "Arrow pointing down" at bounding box center [980, 437] width 12 height 18
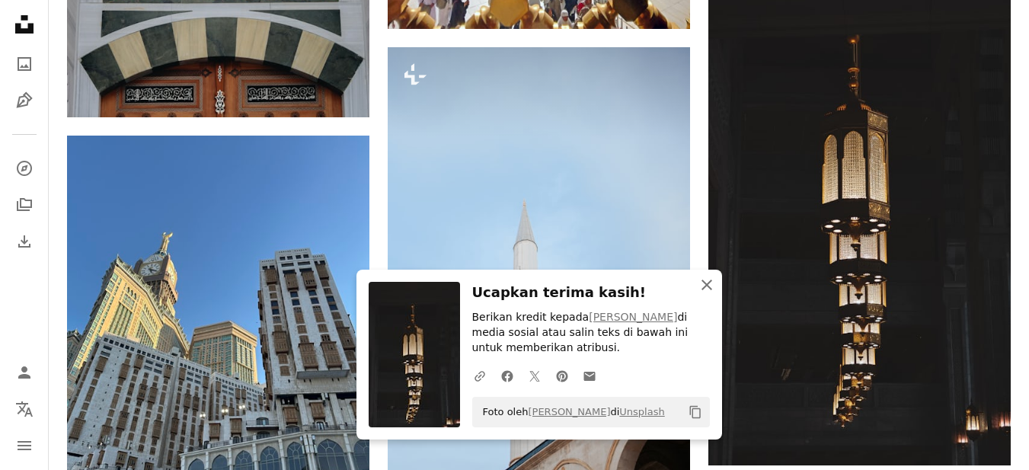
click at [705, 287] on icon "An X shape" at bounding box center [707, 285] width 18 height 18
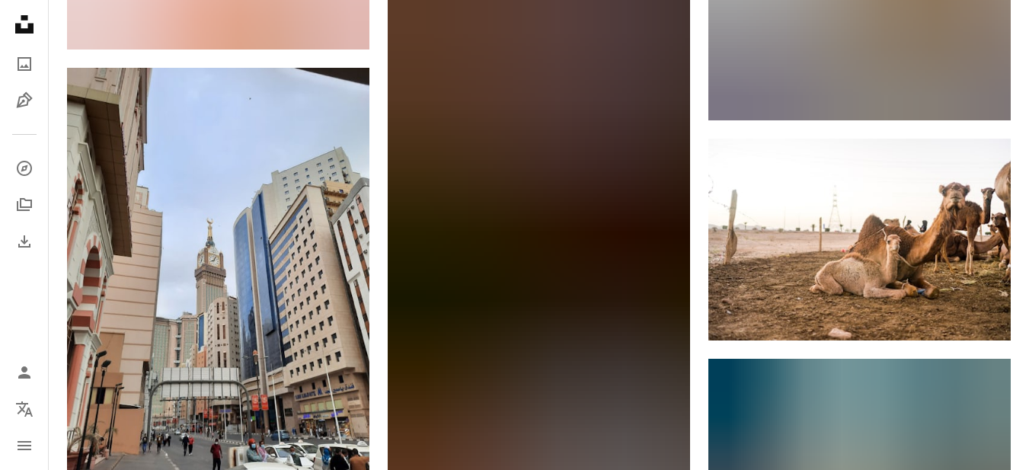
scroll to position [40682, 0]
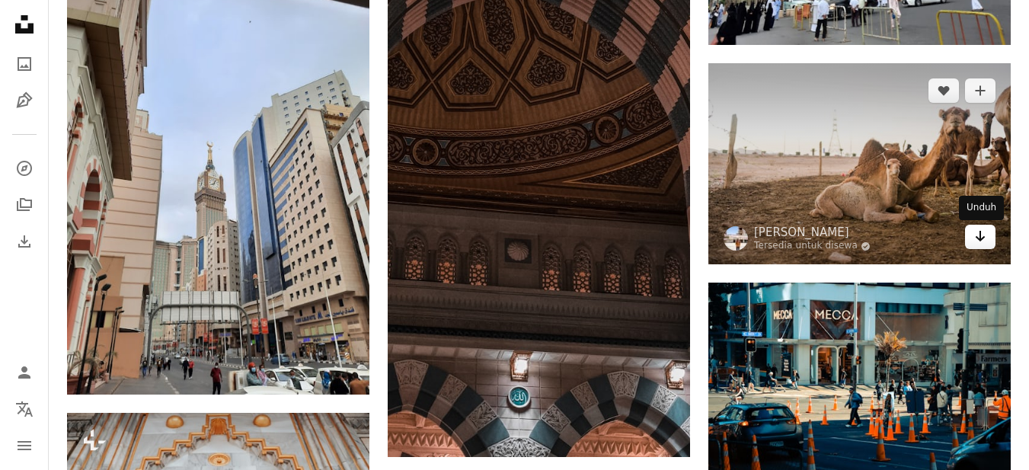
click at [980, 232] on icon "Unduh" at bounding box center [981, 236] width 10 height 11
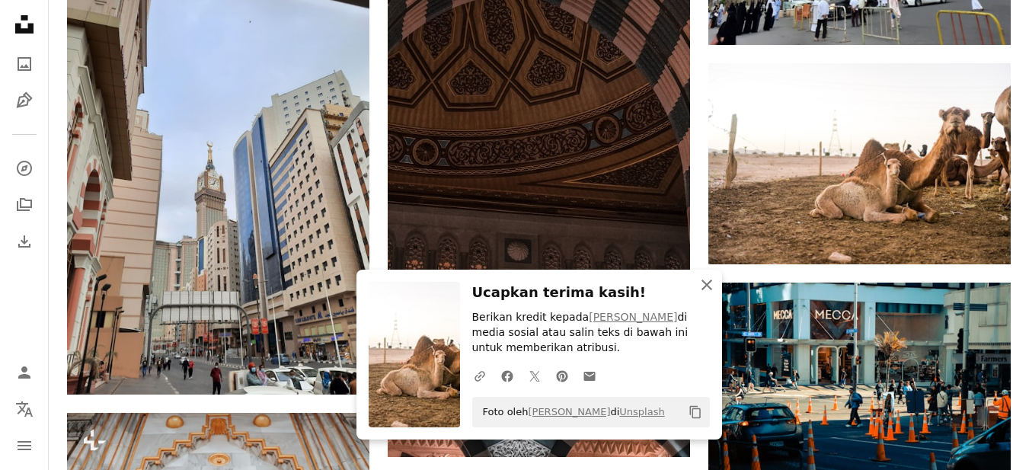
click at [715, 282] on icon "An X shape" at bounding box center [707, 285] width 18 height 18
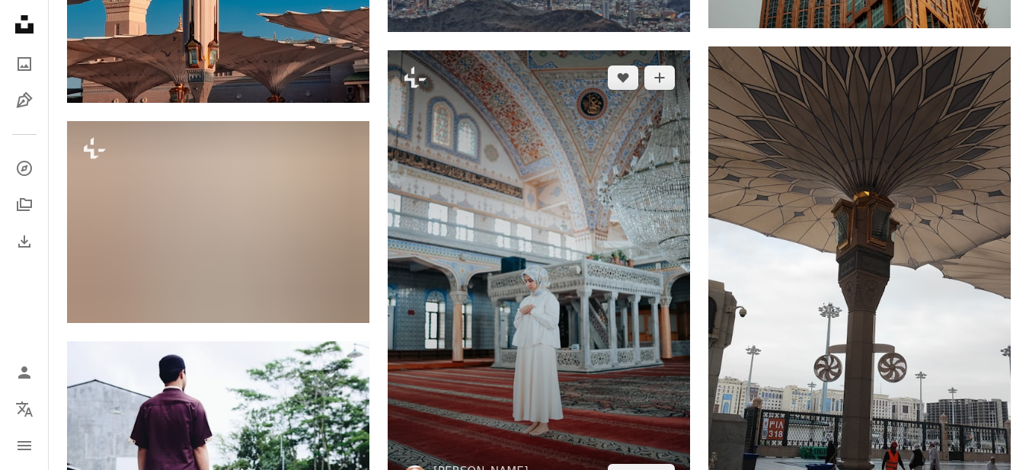
scroll to position [41901, 0]
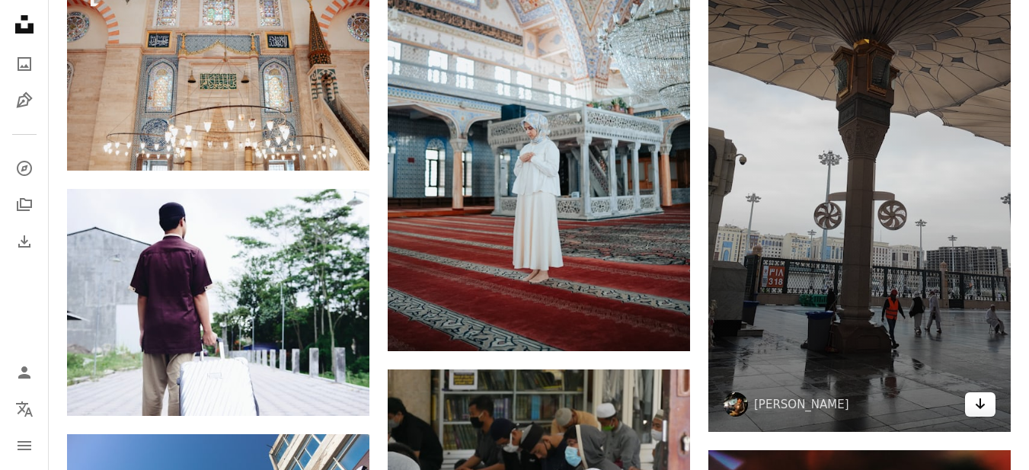
click at [980, 399] on icon "Arrow pointing down" at bounding box center [980, 404] width 12 height 18
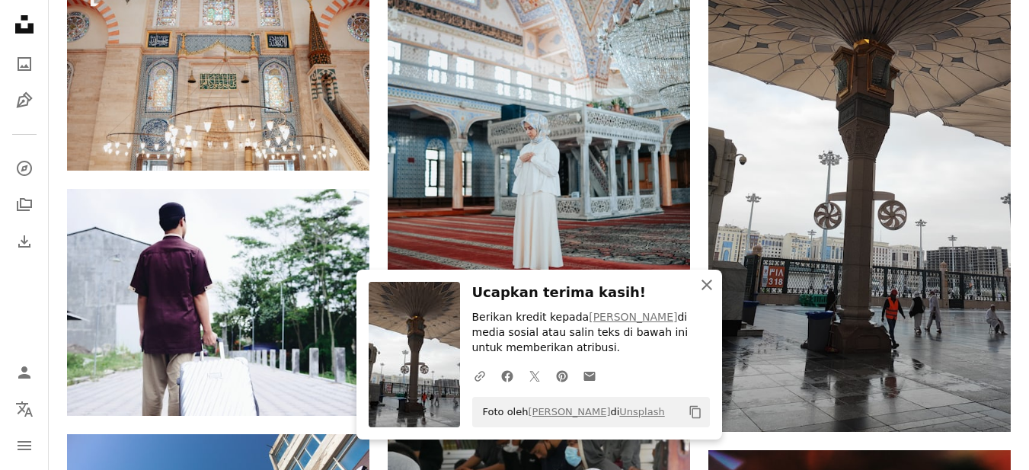
click at [712, 287] on icon "An X shape" at bounding box center [707, 285] width 18 height 18
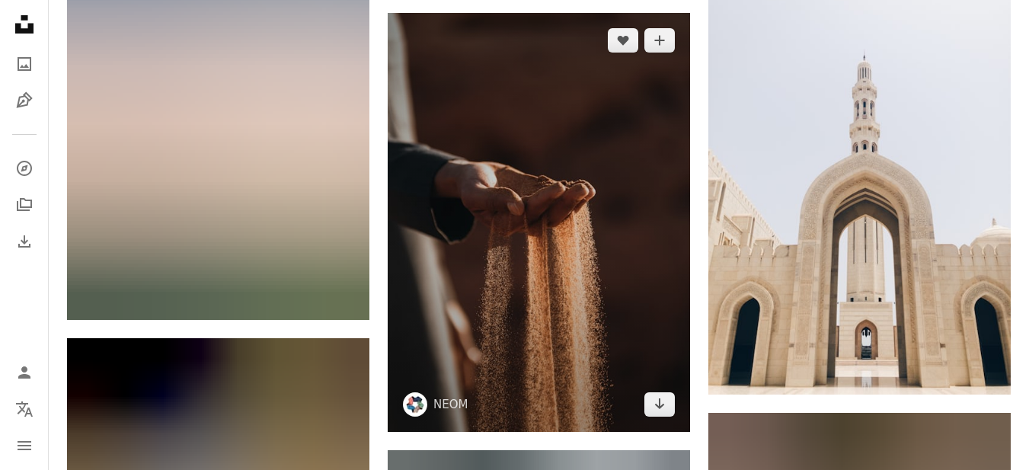
scroll to position [43272, 0]
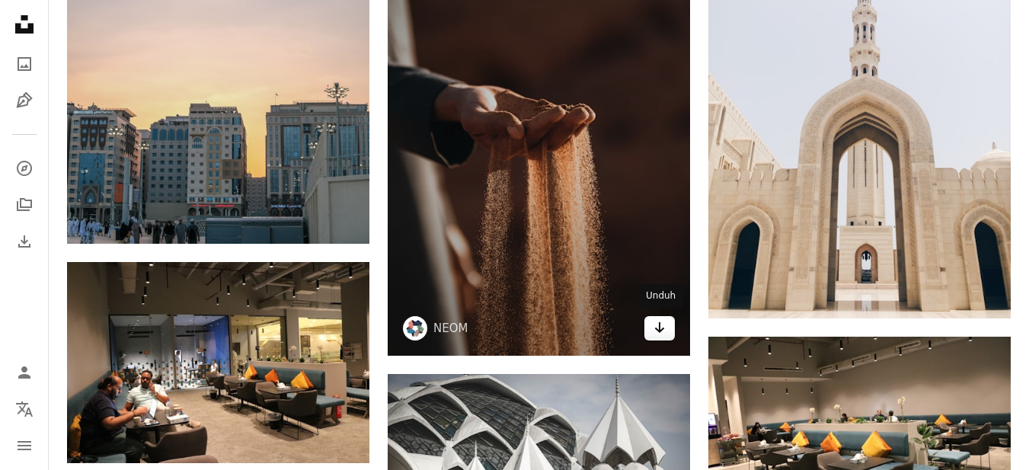
click at [667, 325] on link "Arrow pointing down" at bounding box center [660, 328] width 30 height 24
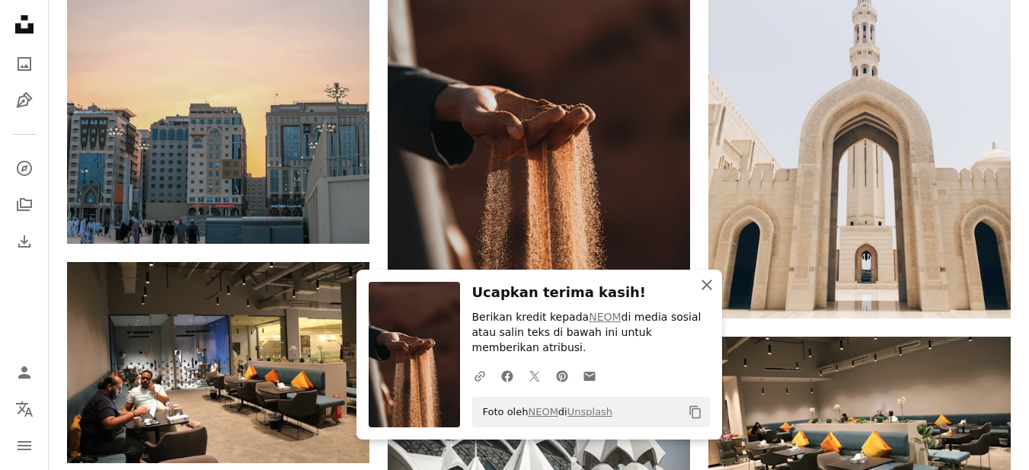
click at [702, 294] on icon "An X shape" at bounding box center [707, 285] width 18 height 18
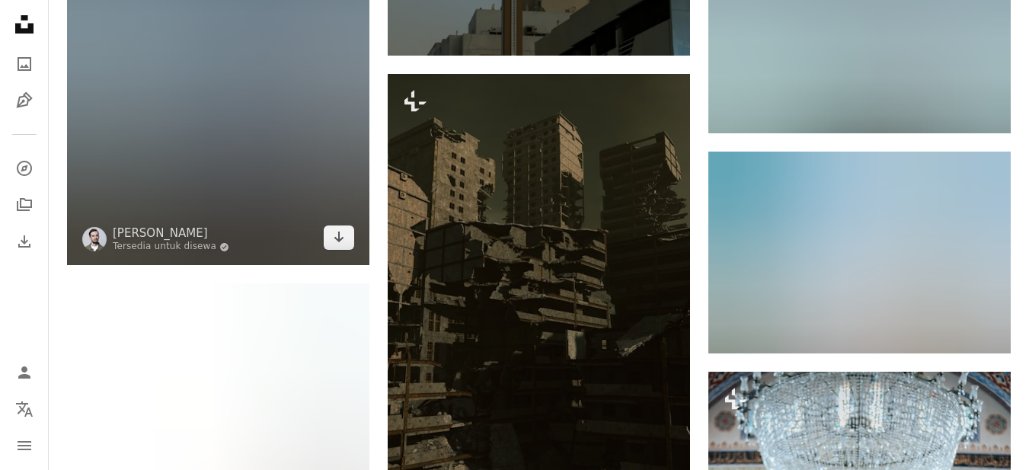
scroll to position [66743, 0]
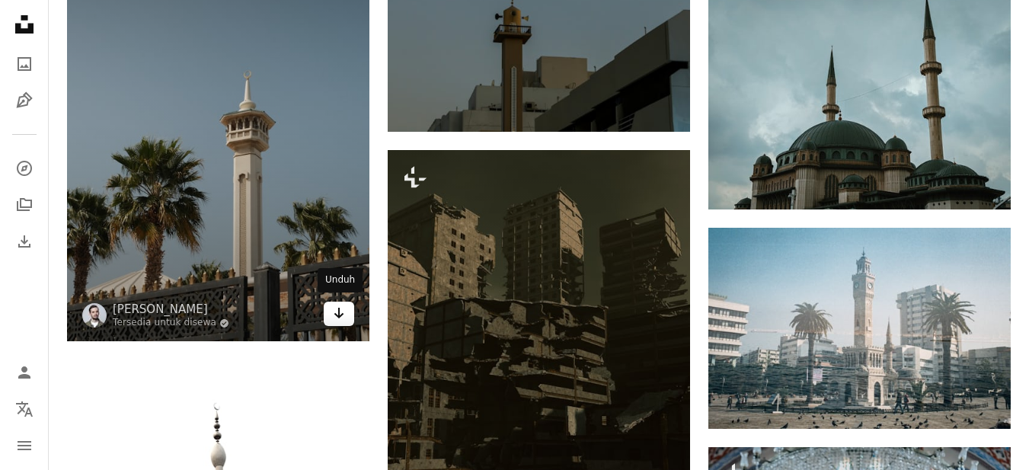
click at [337, 318] on icon "Arrow pointing down" at bounding box center [339, 313] width 12 height 18
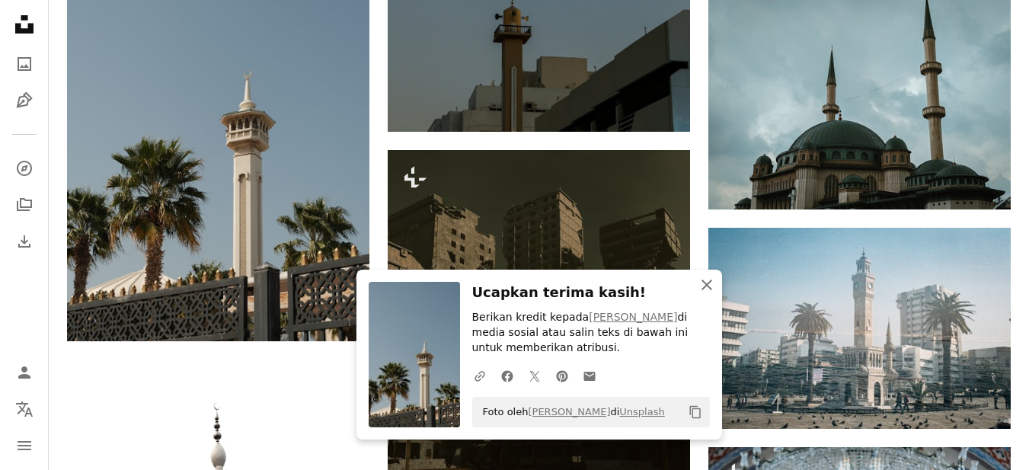
click at [709, 276] on icon "An X shape" at bounding box center [707, 285] width 18 height 18
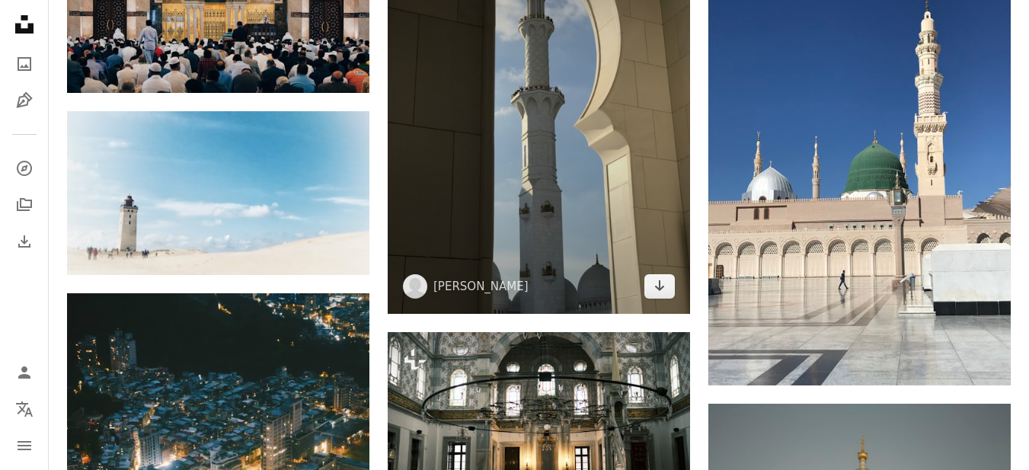
scroll to position [70552, 0]
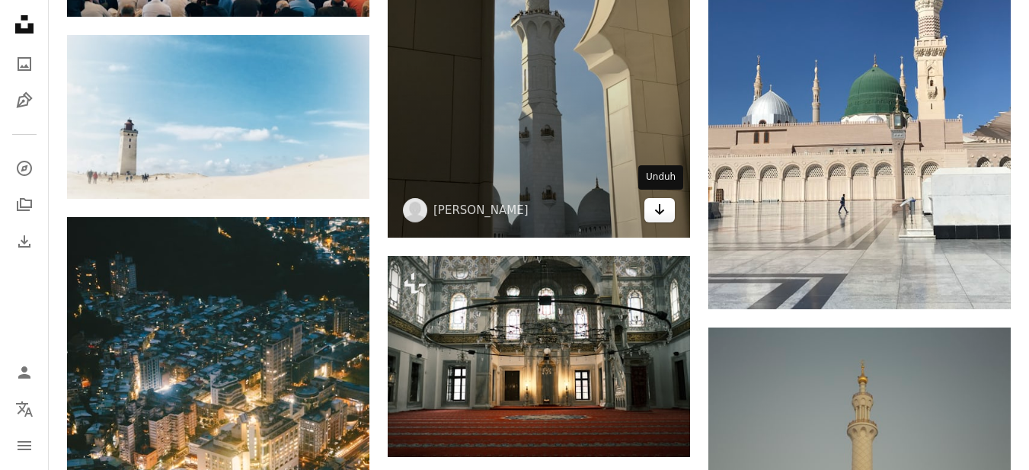
click at [663, 203] on icon "Arrow pointing down" at bounding box center [660, 209] width 12 height 18
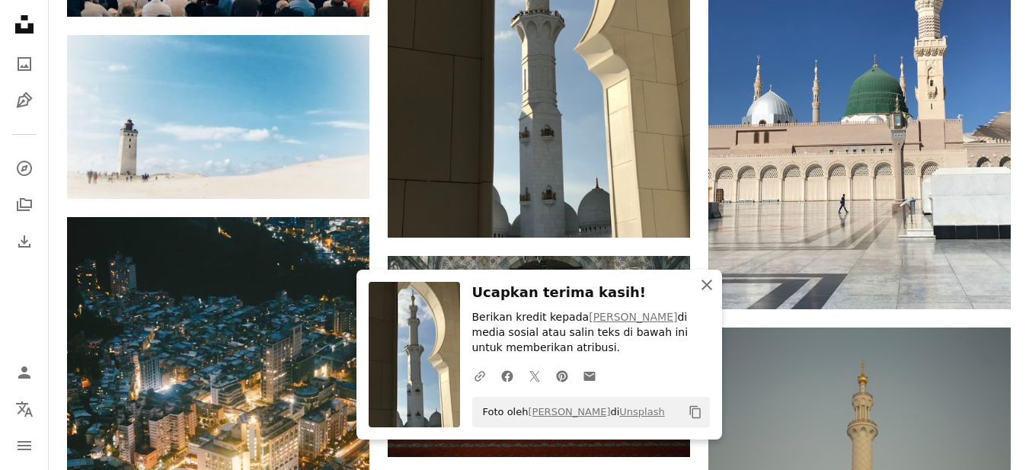
click at [712, 283] on icon "An X shape" at bounding box center [707, 285] width 18 height 18
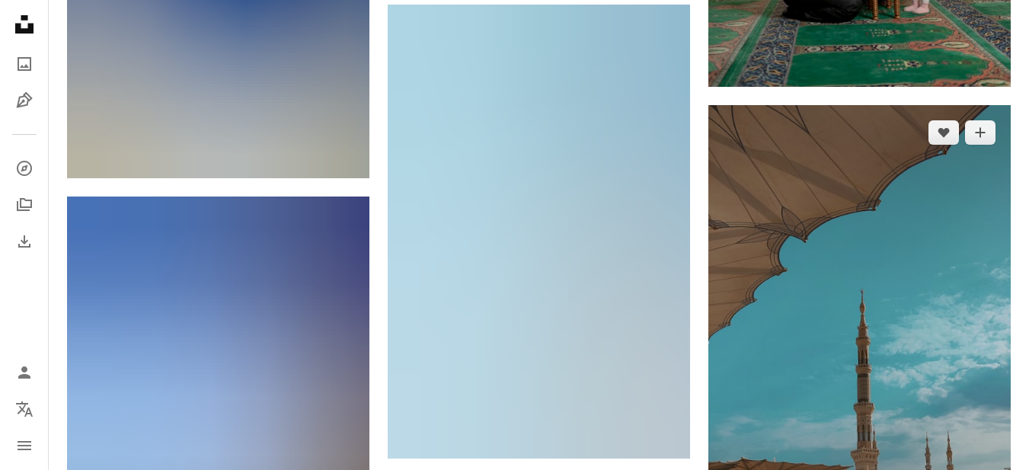
scroll to position [71695, 0]
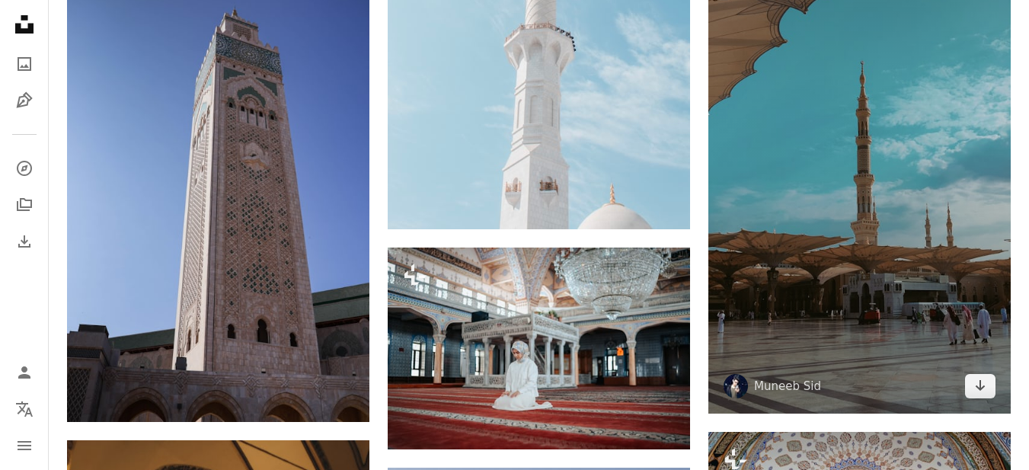
click at [899, 334] on img at bounding box center [860, 145] width 302 height 537
click at [894, 332] on img at bounding box center [860, 145] width 302 height 537
click at [923, 230] on img at bounding box center [860, 145] width 302 height 537
click at [984, 62] on img at bounding box center [860, 145] width 302 height 537
click at [968, 69] on img at bounding box center [860, 145] width 302 height 537
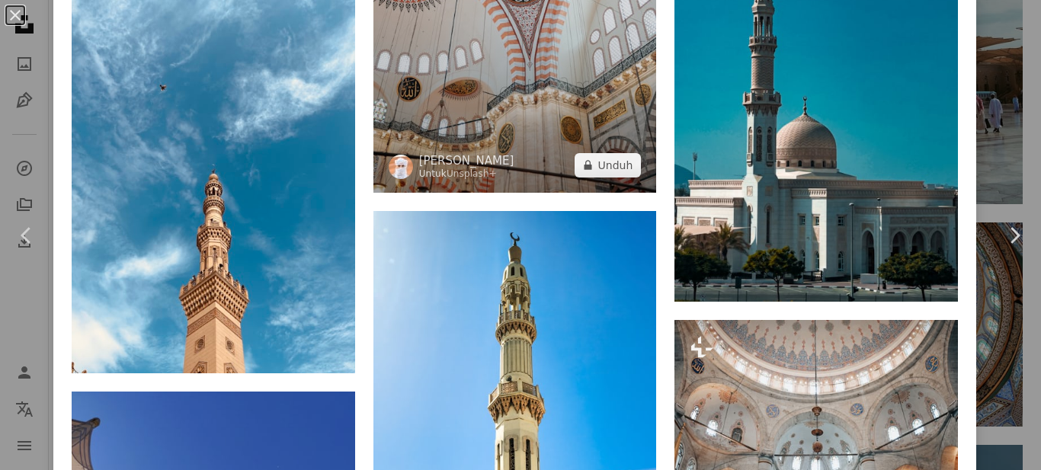
scroll to position [5866, 0]
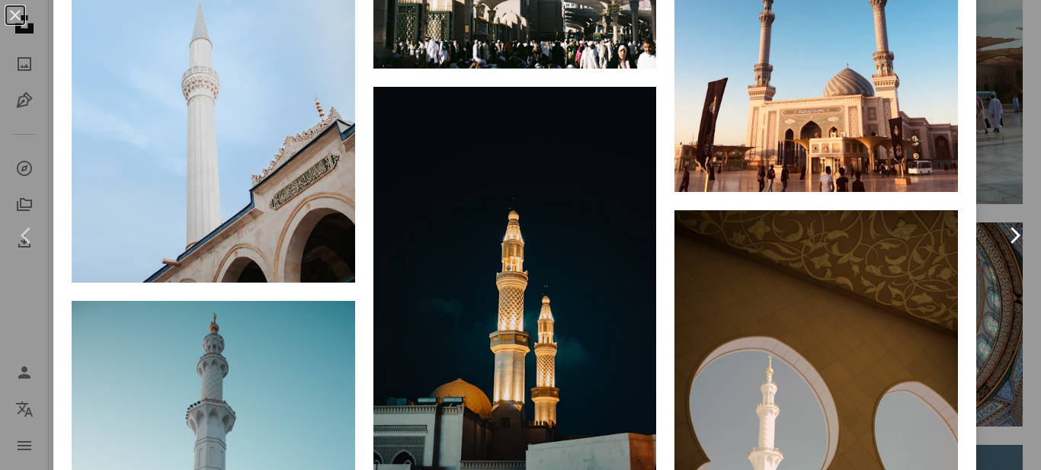
click at [1002, 232] on icon "Chevron right" at bounding box center [1014, 235] width 24 height 24
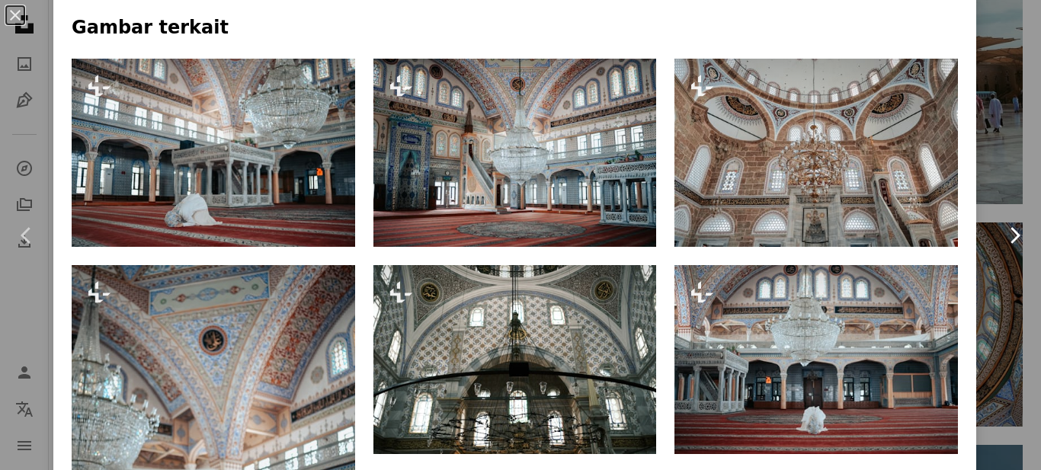
scroll to position [1233, 0]
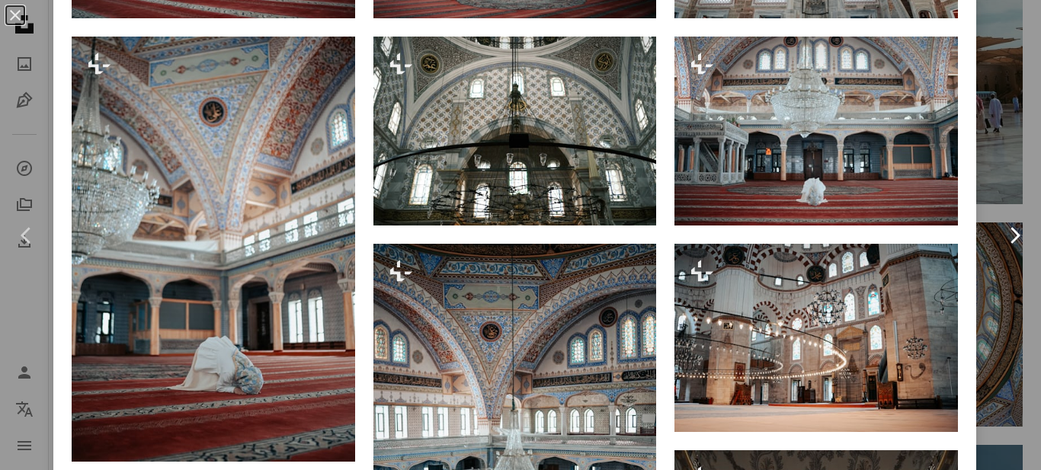
click at [1007, 229] on icon "Chevron right" at bounding box center [1014, 235] width 24 height 24
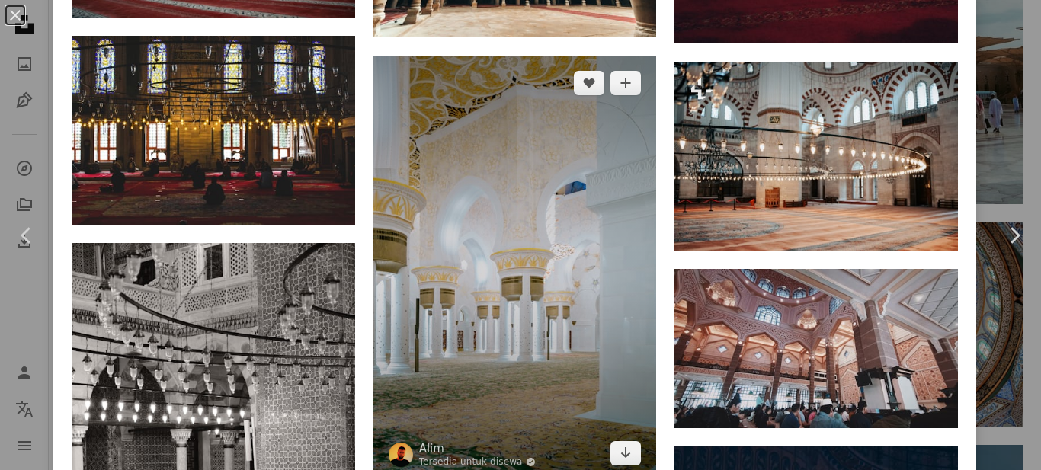
scroll to position [1524, 0]
